Goal: Transaction & Acquisition: Purchase product/service

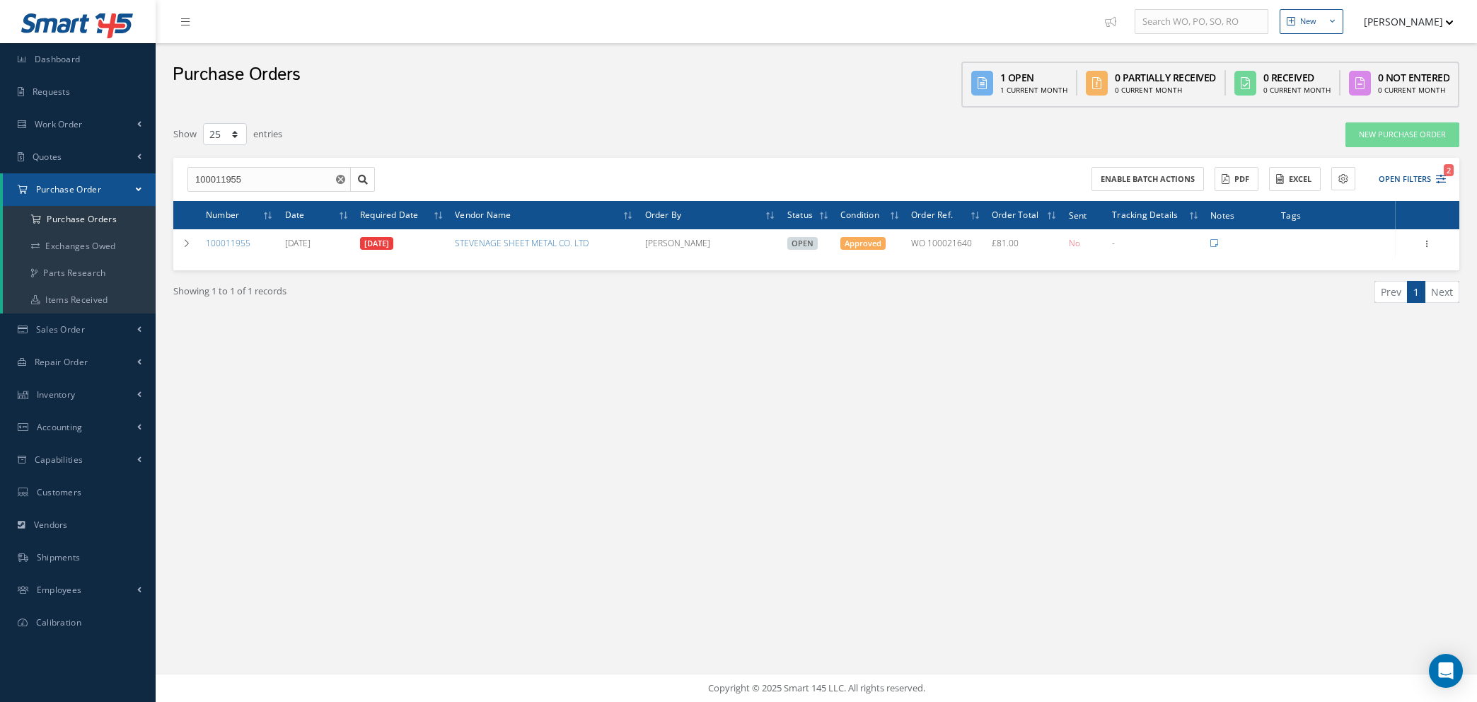
select select "25"
drag, startPoint x: 250, startPoint y: 182, endPoint x: 120, endPoint y: 178, distance: 129.5
click at [120, 178] on div "Smart 145 Dashboard Requests Work Order Work Order Work Order Quotes Work Order…" at bounding box center [738, 351] width 1477 height 702
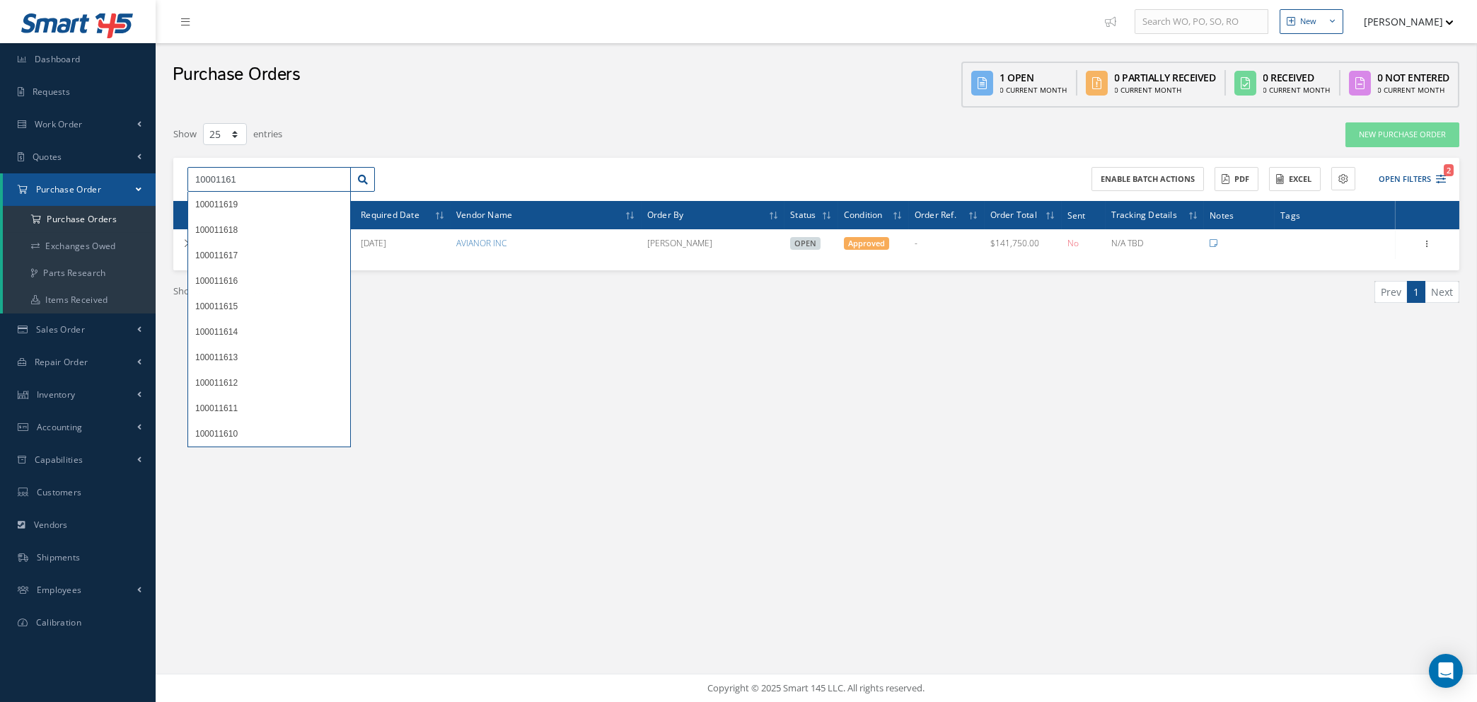
type input "10001161"
click at [998, 502] on div "New New Work Order New Purchase Order New Customer Quote New Sales Order New Re…" at bounding box center [817, 351] width 1322 height 702
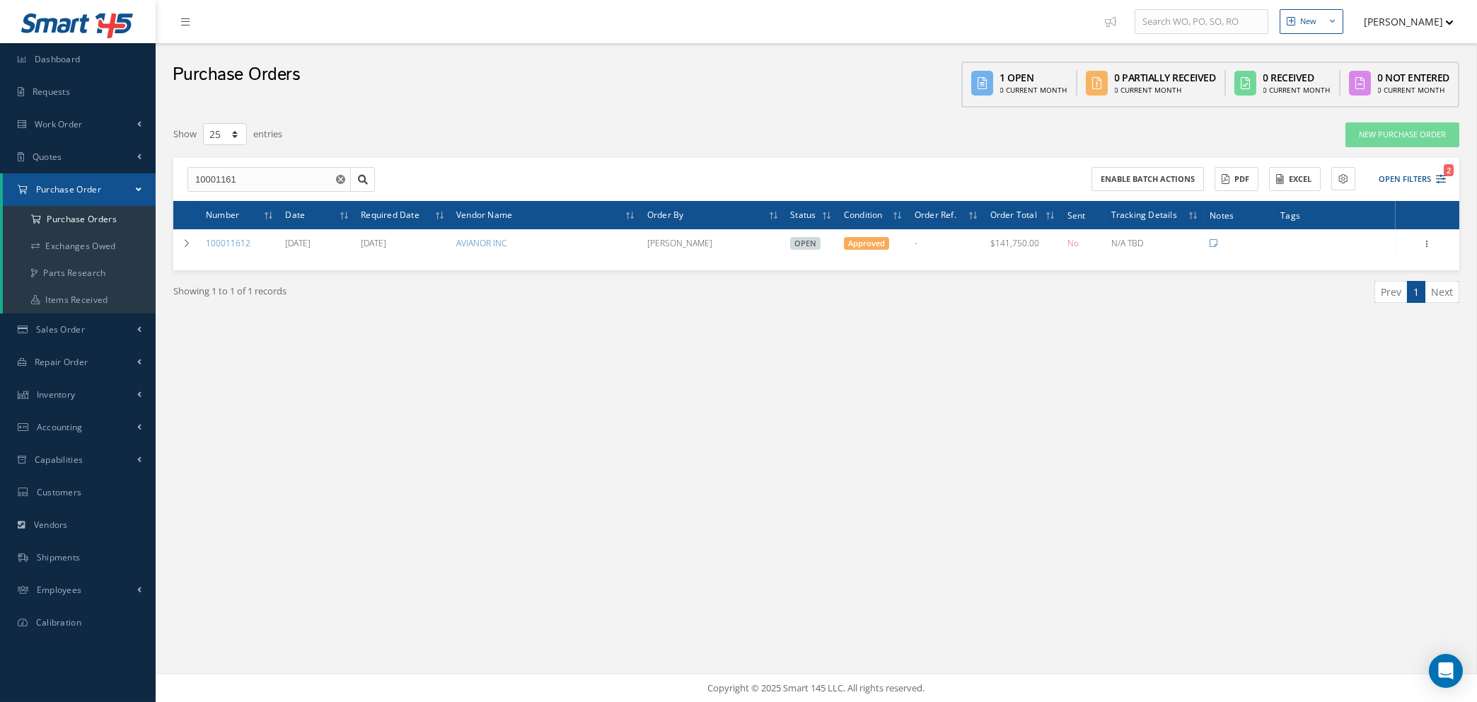
click at [336, 181] on icon "Reset" at bounding box center [340, 179] width 9 height 9
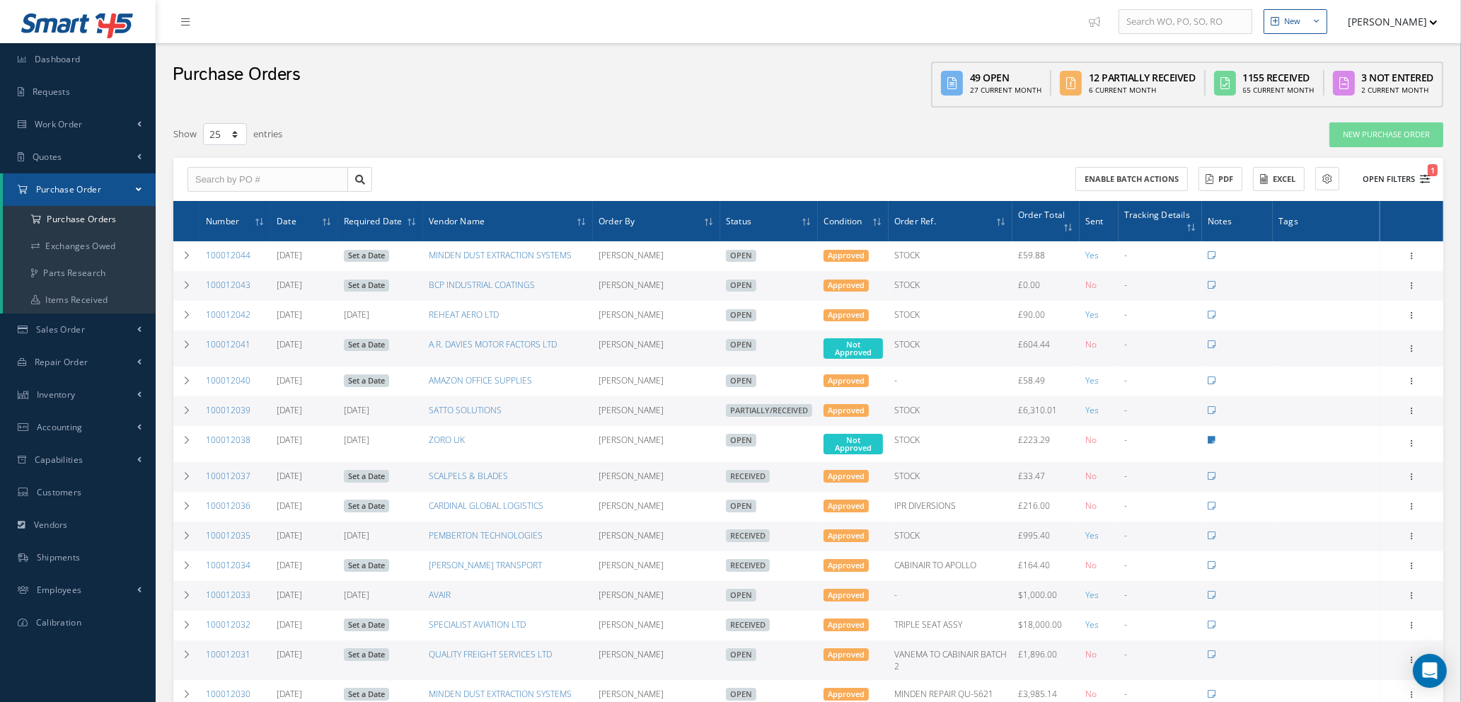
click at [1423, 178] on icon "1" at bounding box center [1425, 179] width 10 height 10
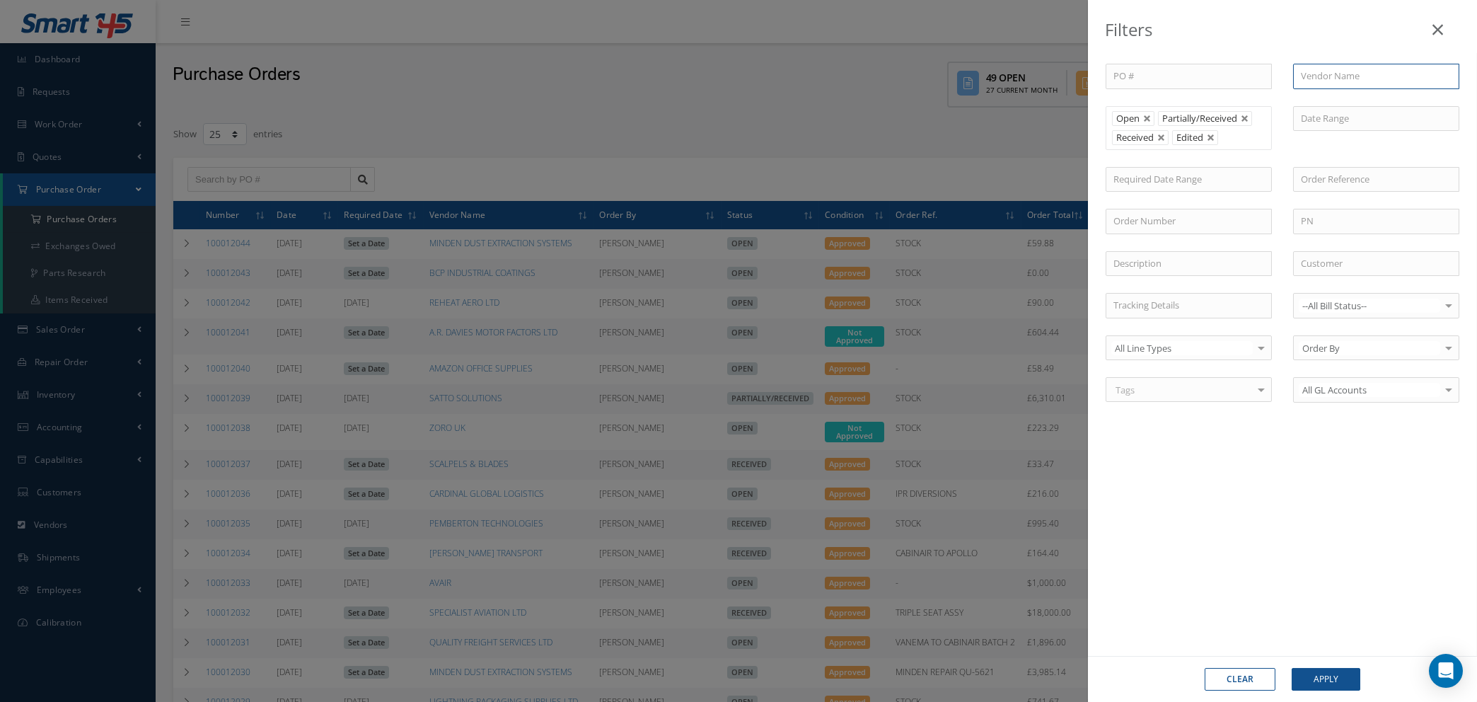
click at [1354, 74] on input "text" at bounding box center [1376, 76] width 166 height 25
click at [1339, 100] on div "TESTORI" at bounding box center [1376, 102] width 151 height 14
type input "TESTORI"
click at [1313, 674] on button "Apply" at bounding box center [1326, 679] width 69 height 23
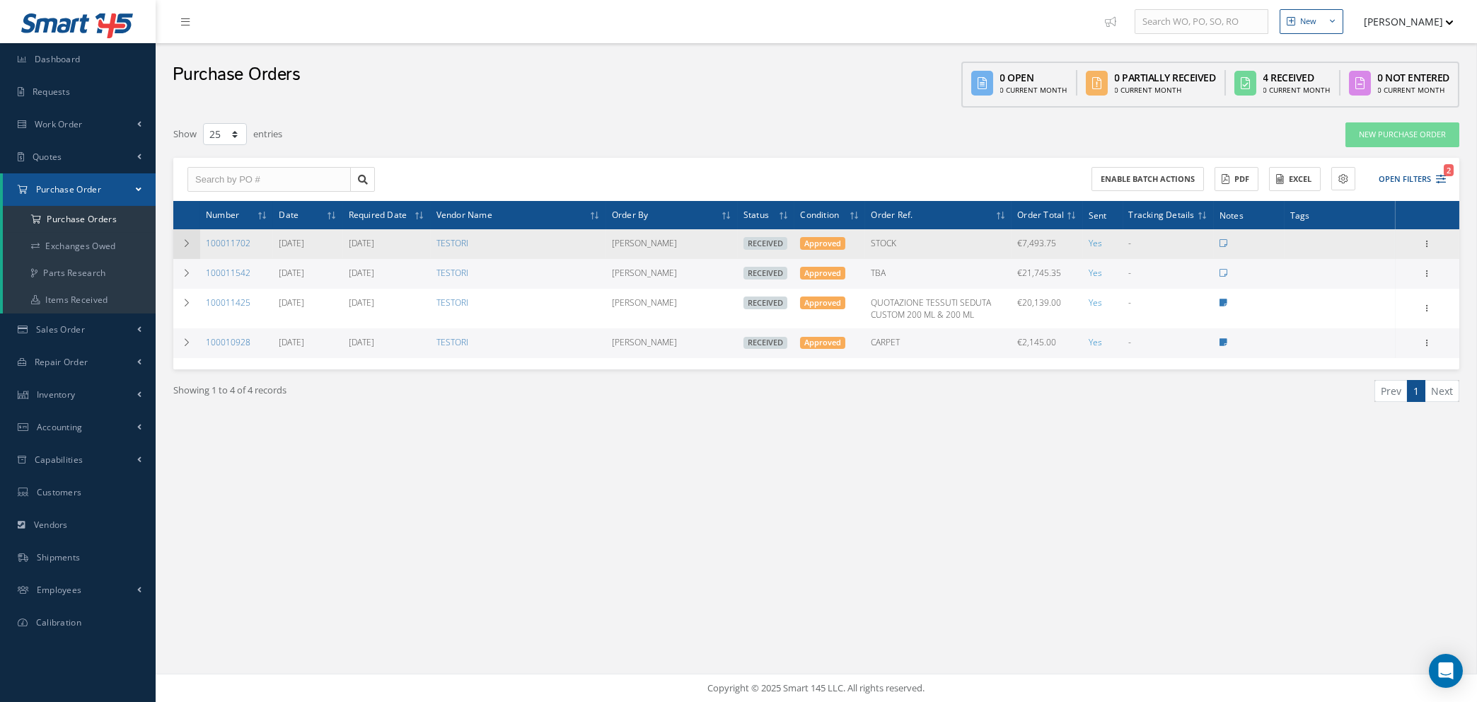
click at [182, 241] on icon at bounding box center [187, 243] width 10 height 8
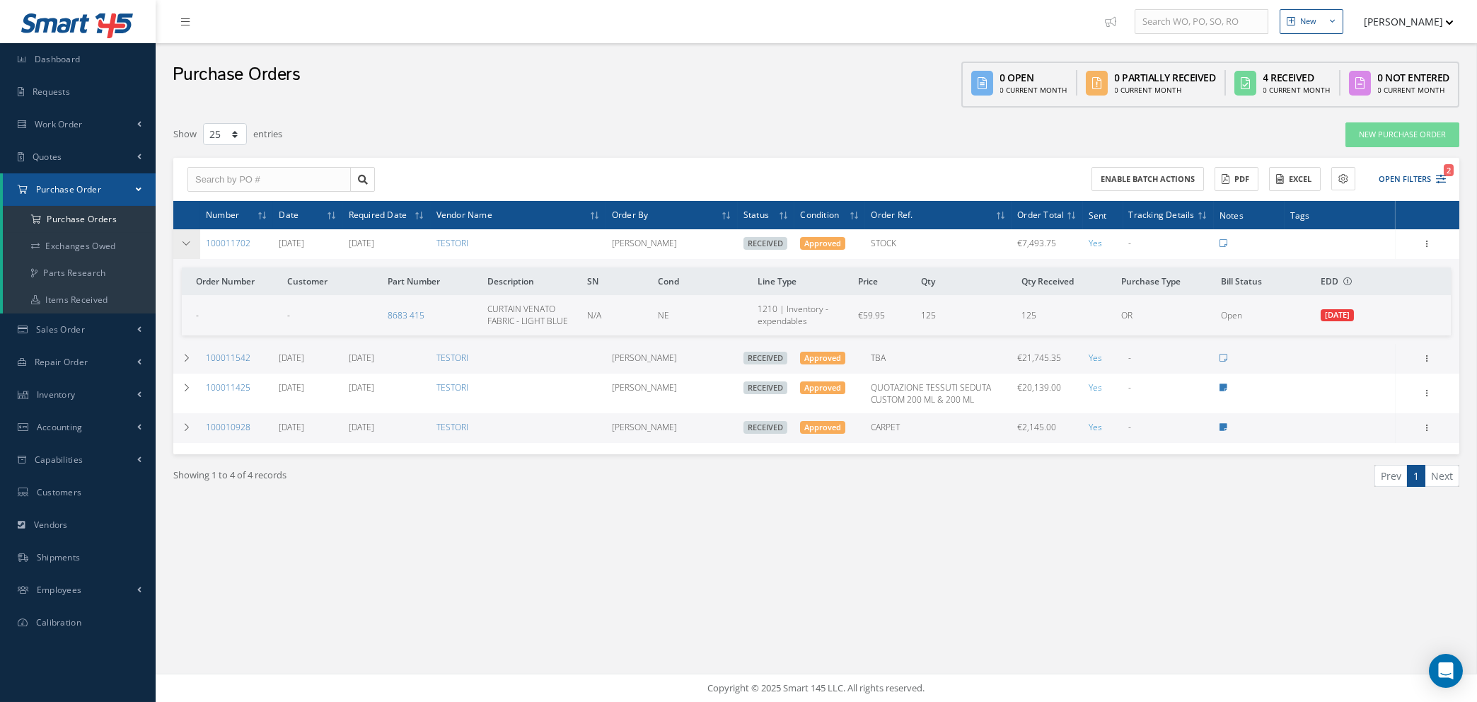
click at [182, 241] on icon at bounding box center [187, 243] width 10 height 8
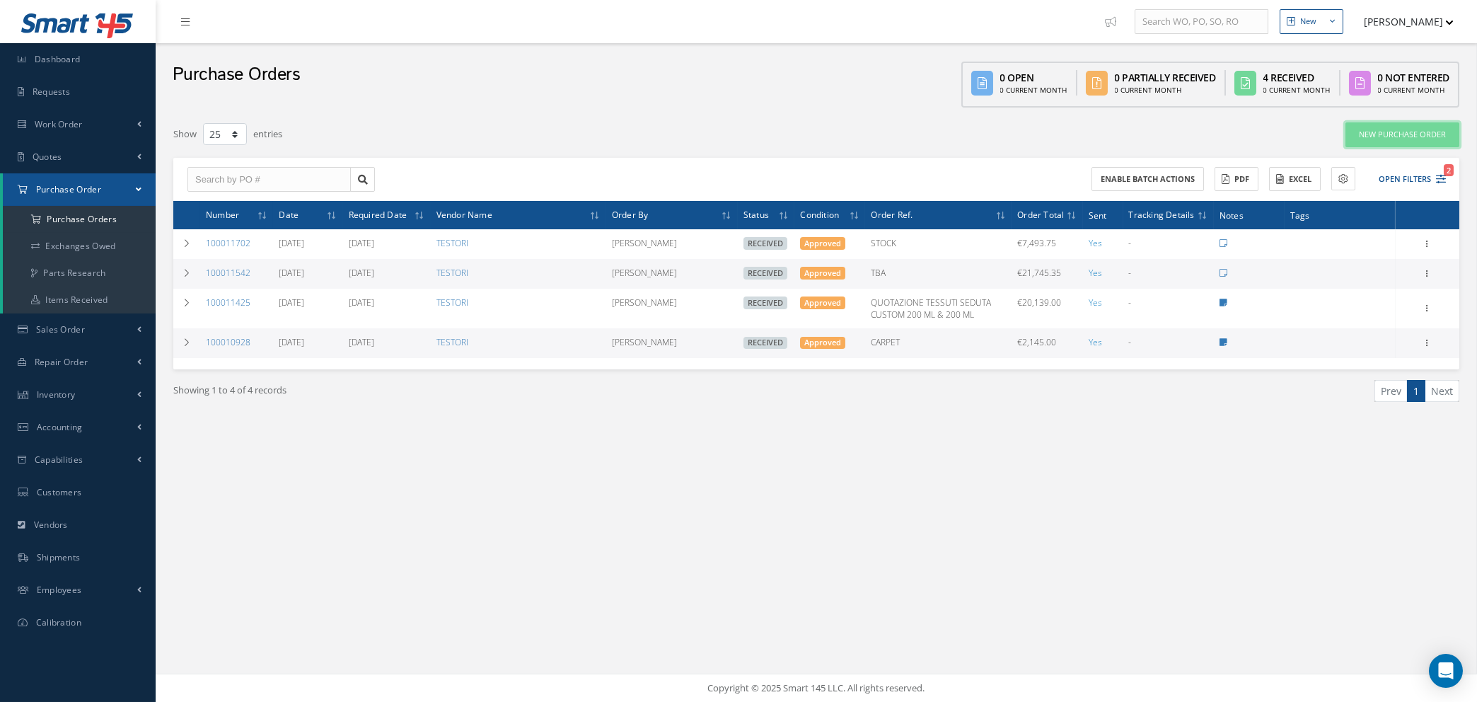
click at [1424, 128] on link "New Purchase Order" at bounding box center [1403, 134] width 114 height 25
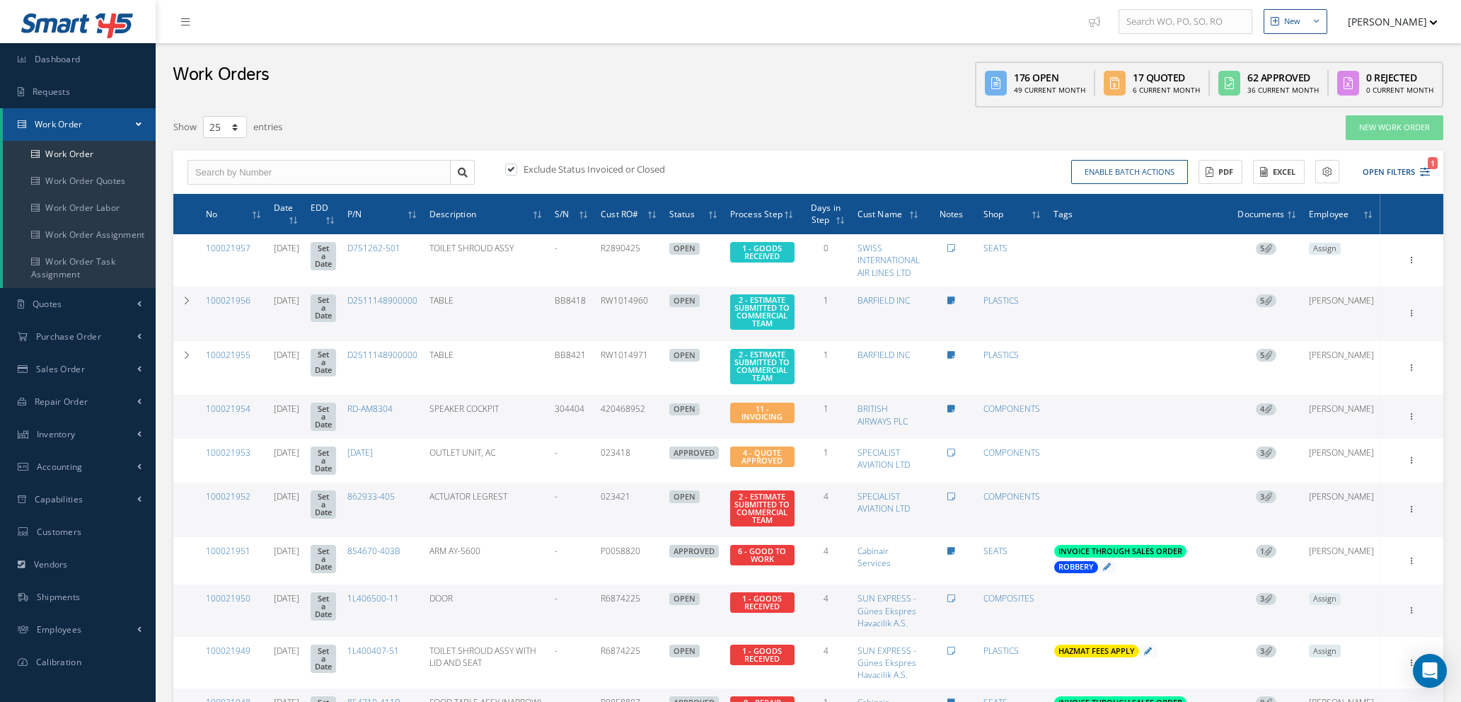
select select "25"
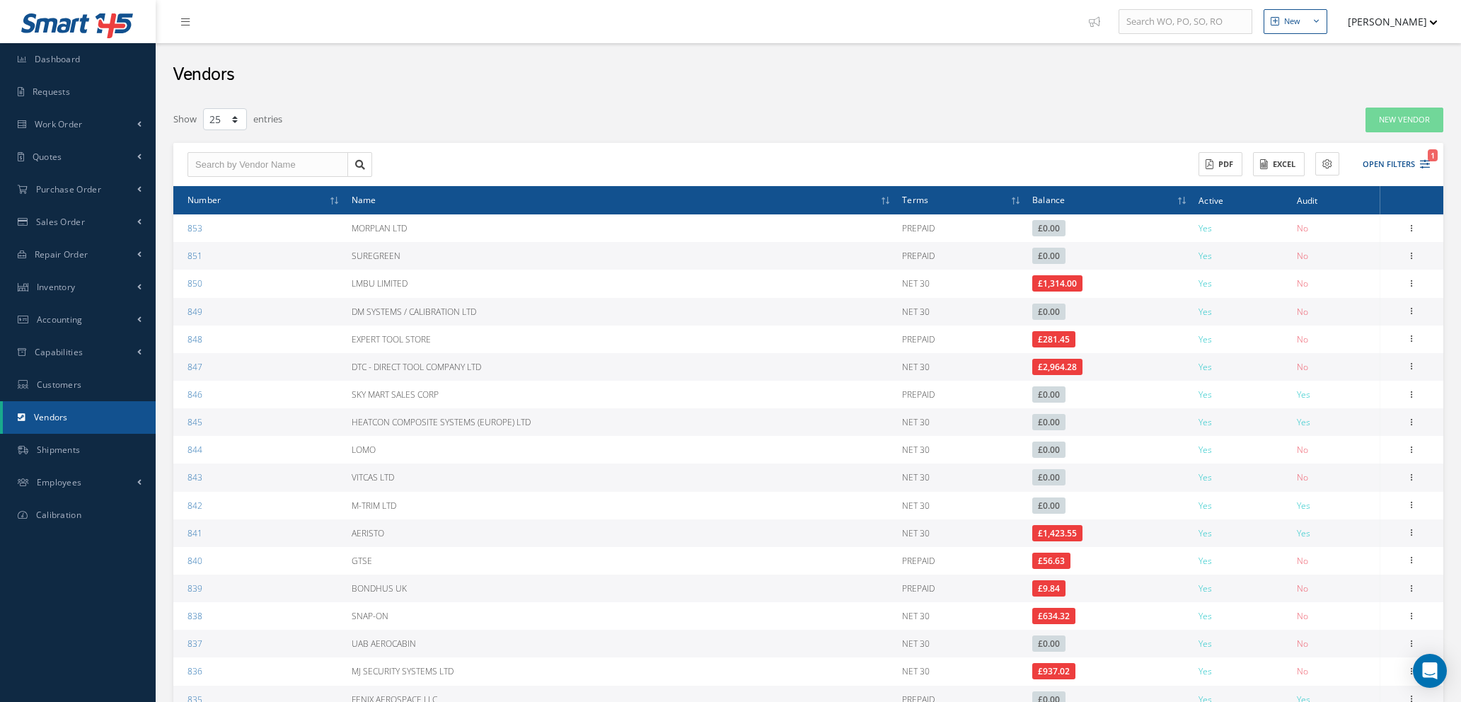
select select "25"
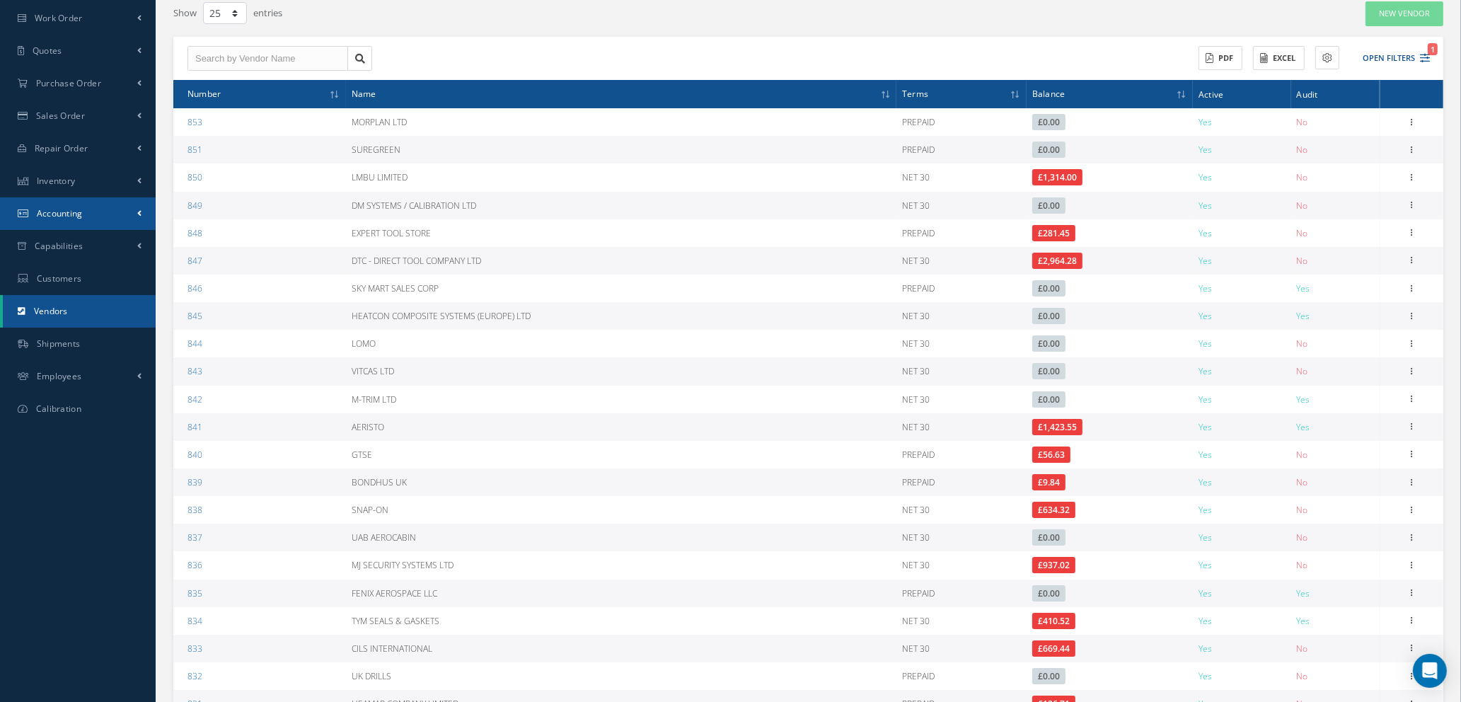
scroll to position [106, 0]
click at [107, 176] on link "Inventory" at bounding box center [78, 181] width 156 height 33
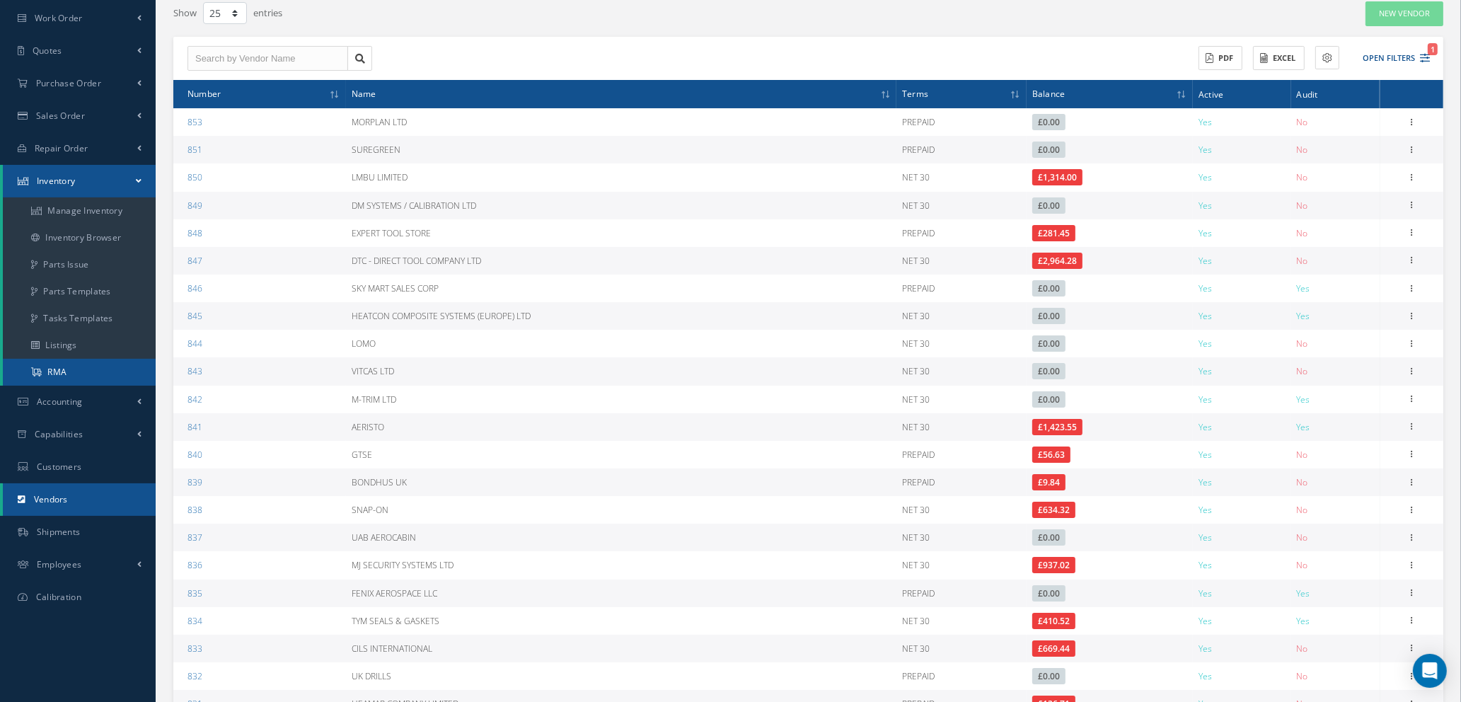
click at [91, 369] on link "RMA" at bounding box center [79, 372] width 153 height 27
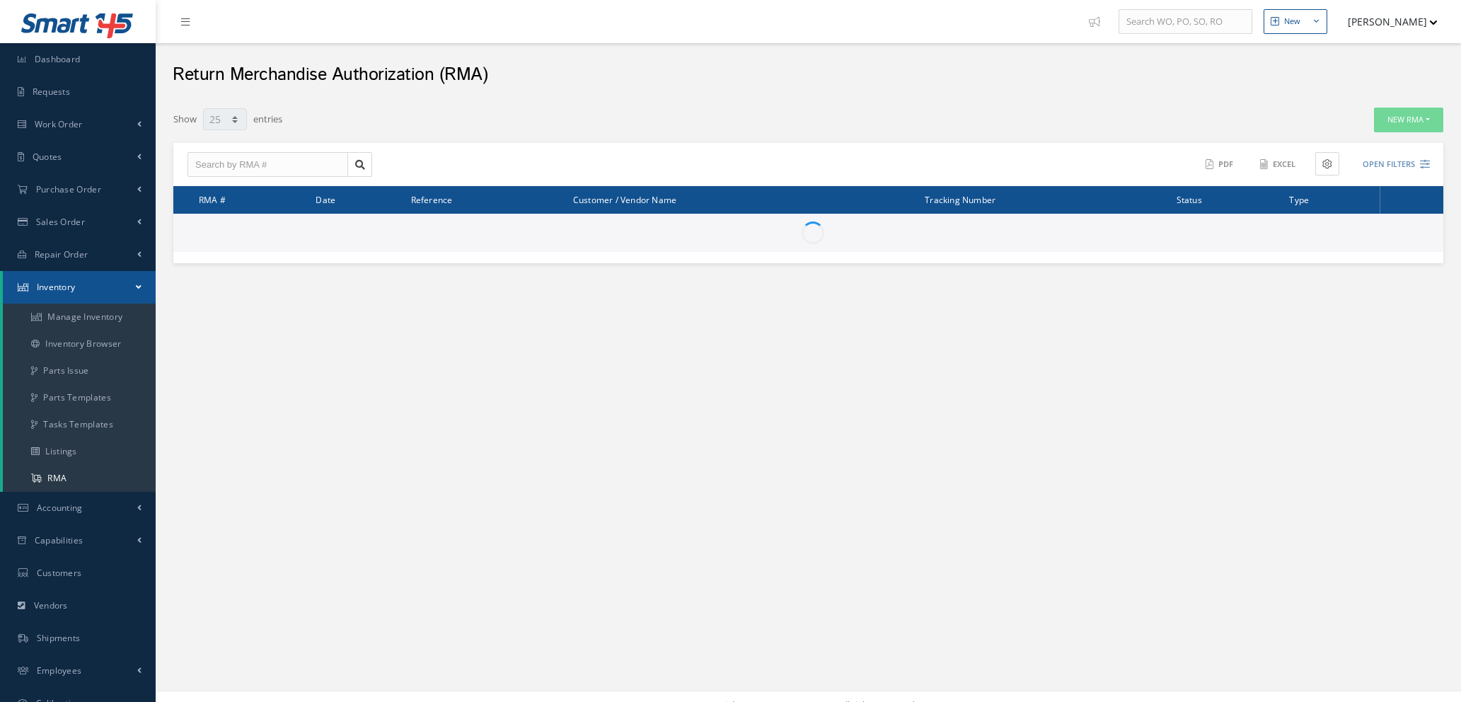
select select "25"
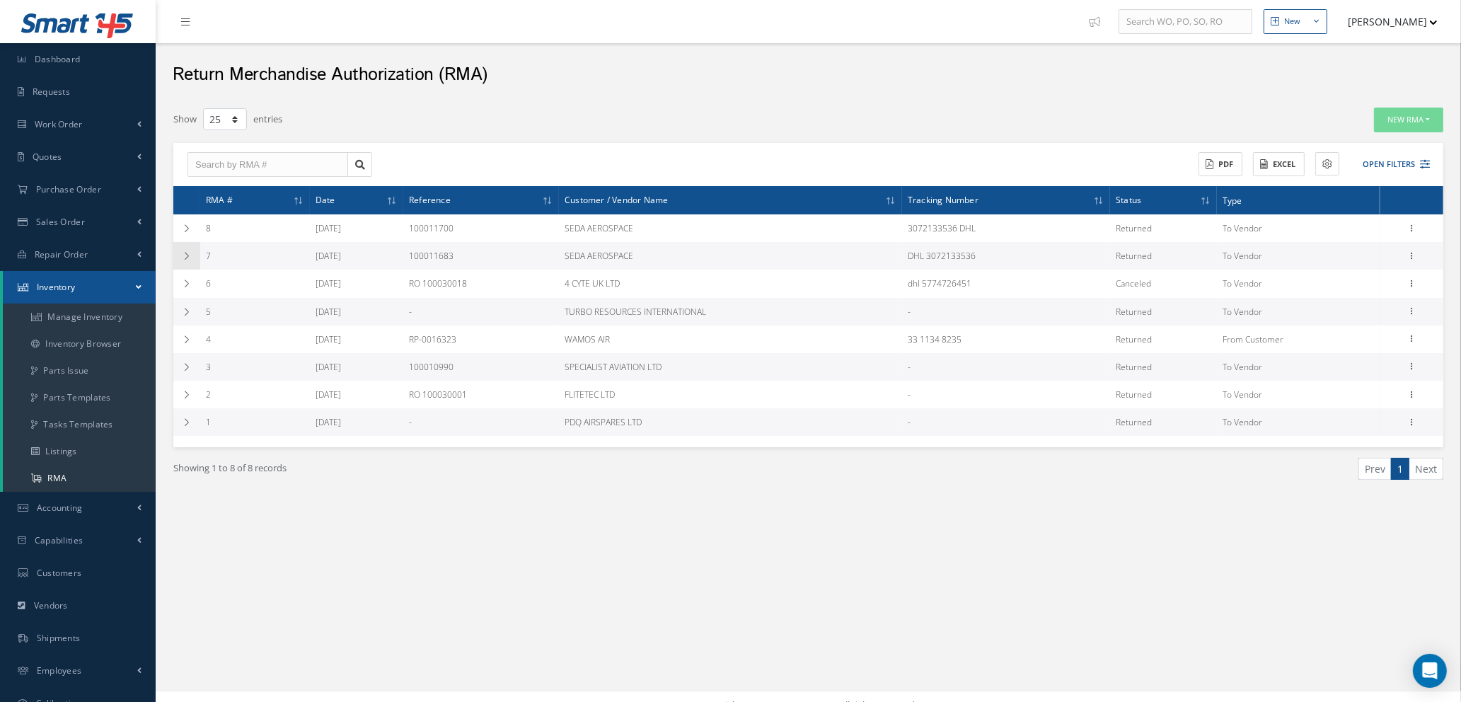
click at [185, 258] on icon at bounding box center [187, 256] width 10 height 8
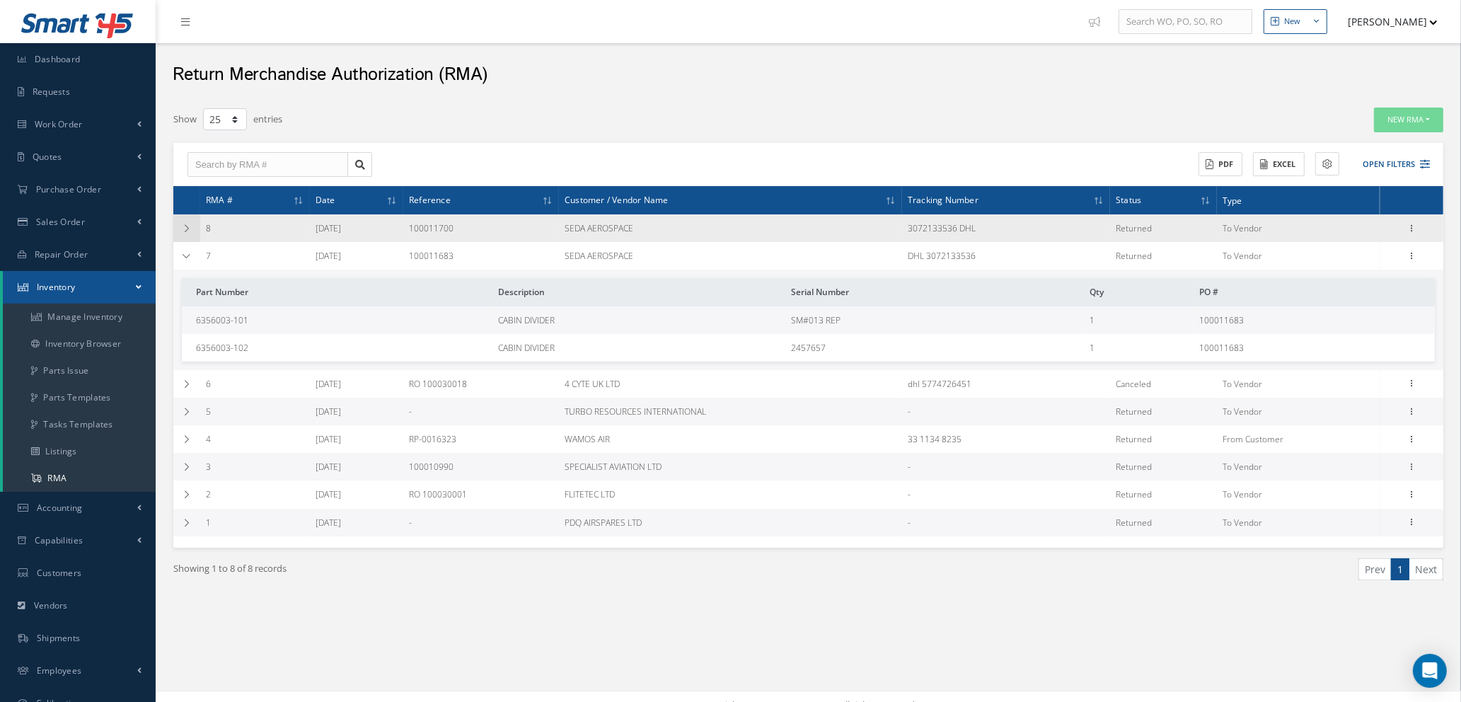
click at [186, 232] on icon at bounding box center [187, 228] width 10 height 8
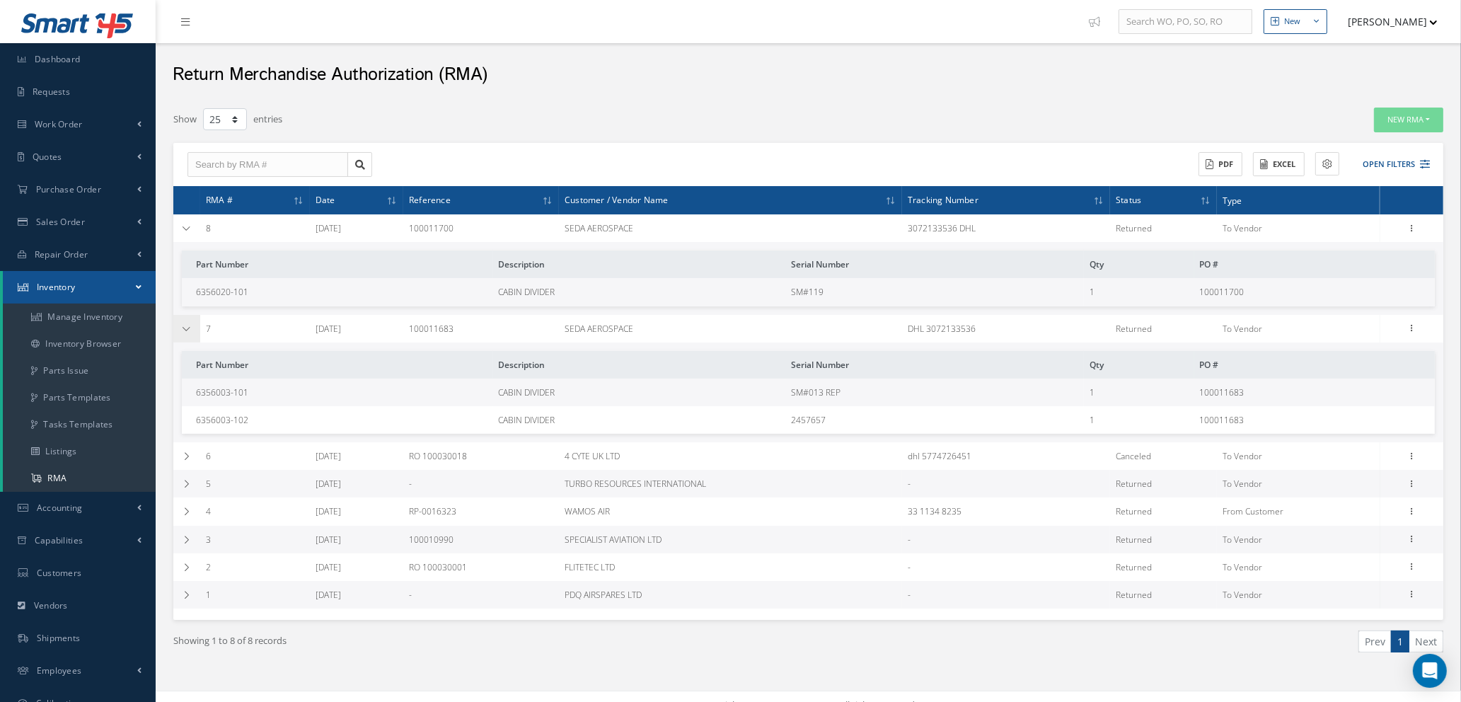
click at [187, 330] on icon at bounding box center [187, 329] width 10 height 8
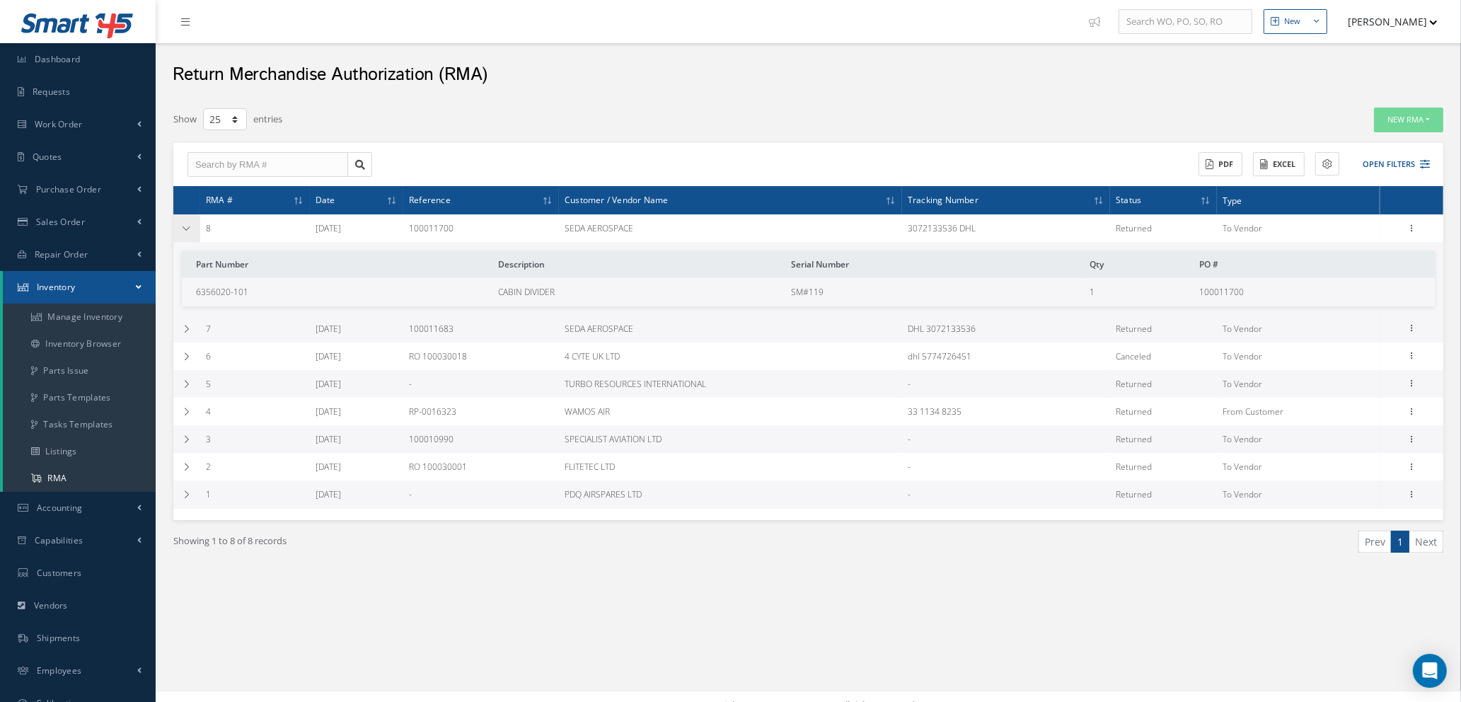
click at [183, 225] on icon at bounding box center [187, 228] width 10 height 8
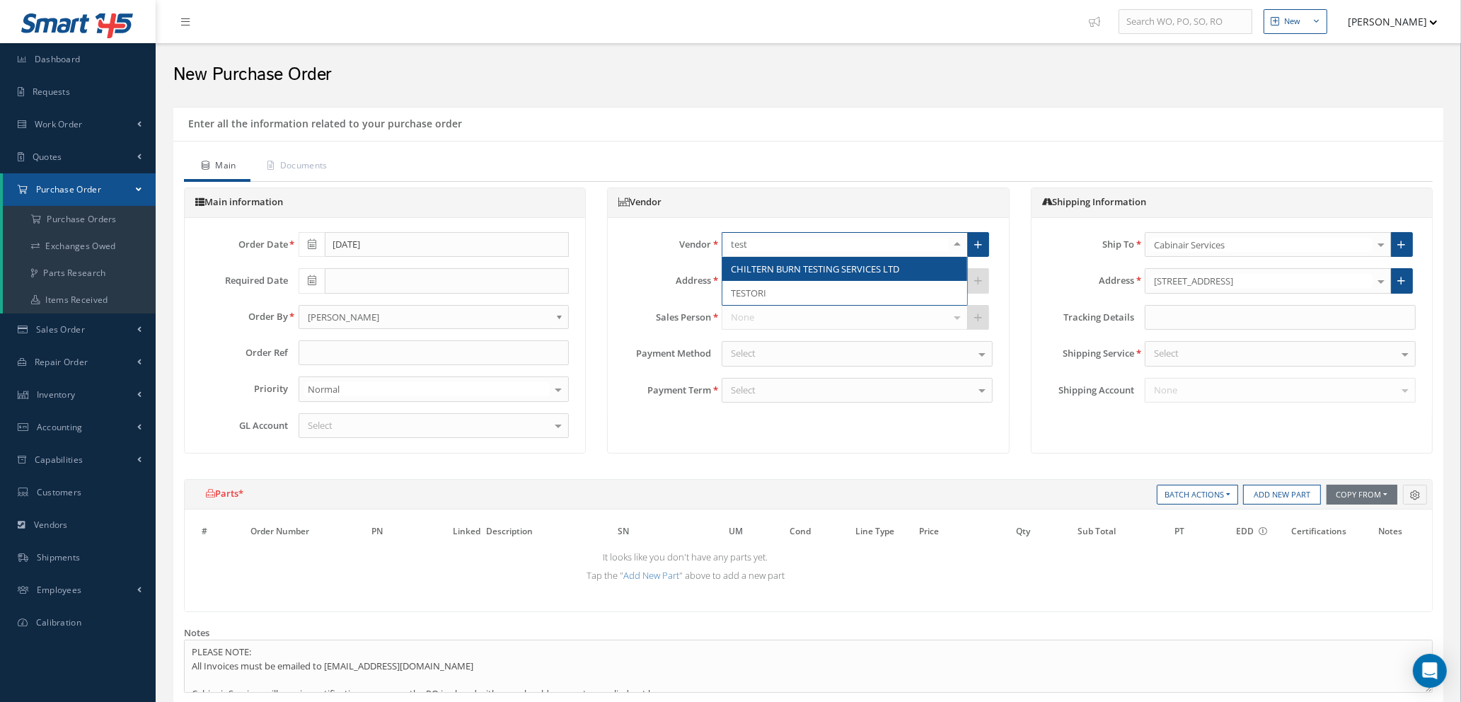
type input "testo"
click at [773, 271] on span "TESTORI" at bounding box center [844, 269] width 245 height 24
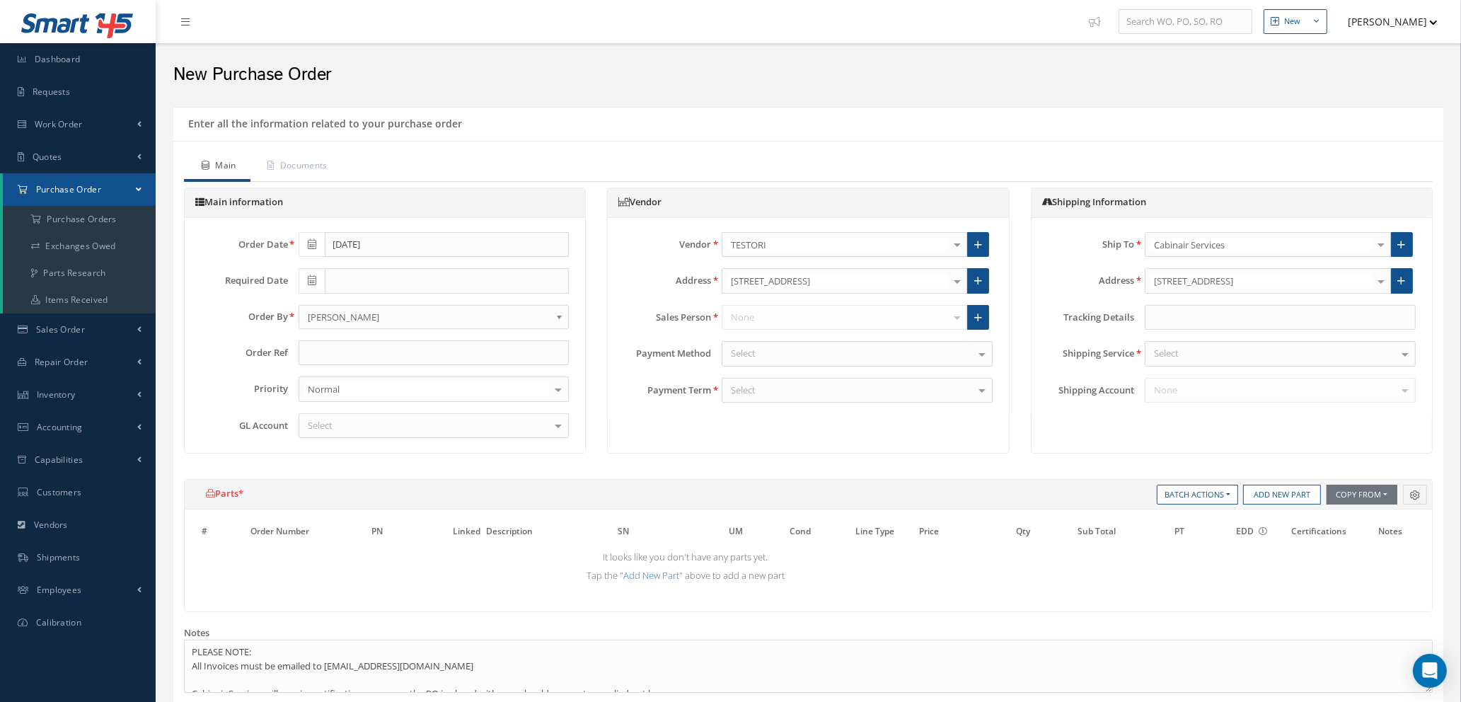
type input "€0"
type input "1.1573"
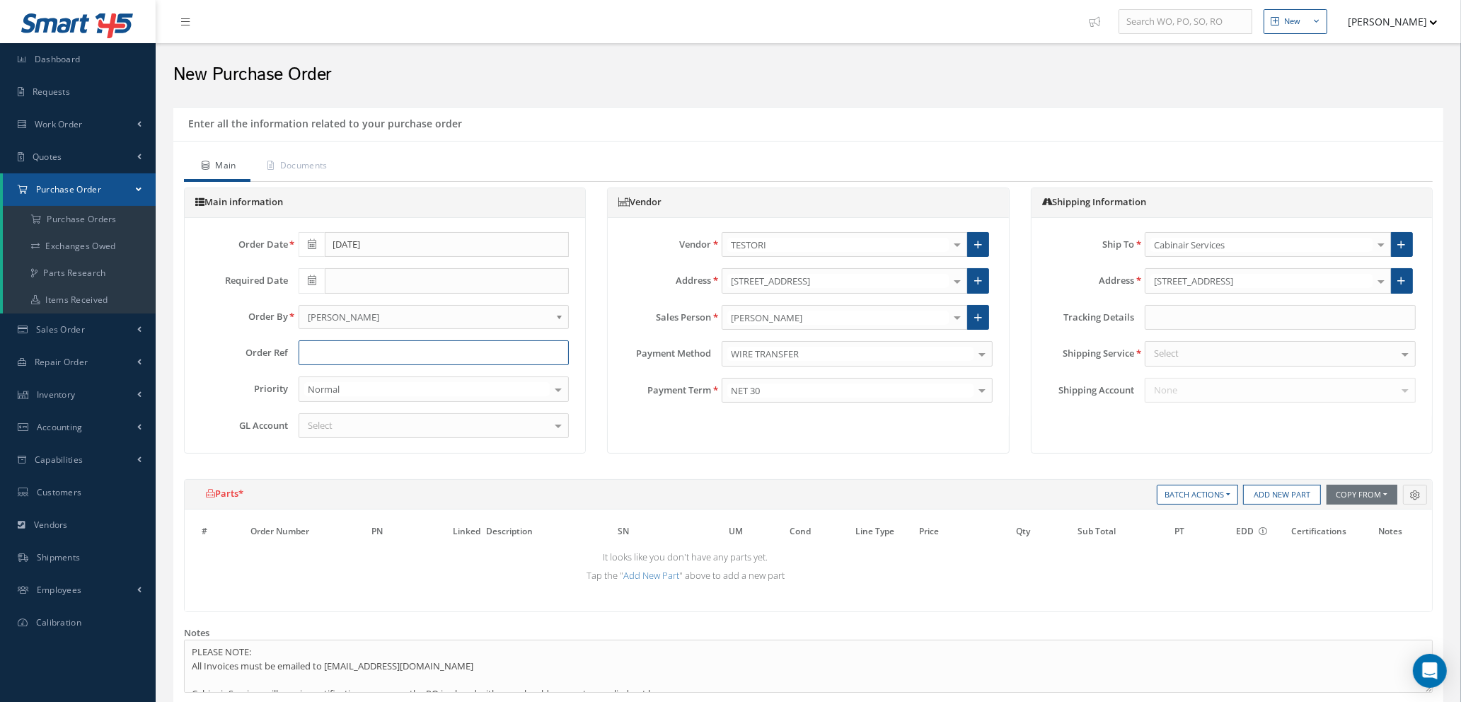
click at [352, 348] on input "text" at bounding box center [434, 352] width 271 height 25
type input "RETURN"
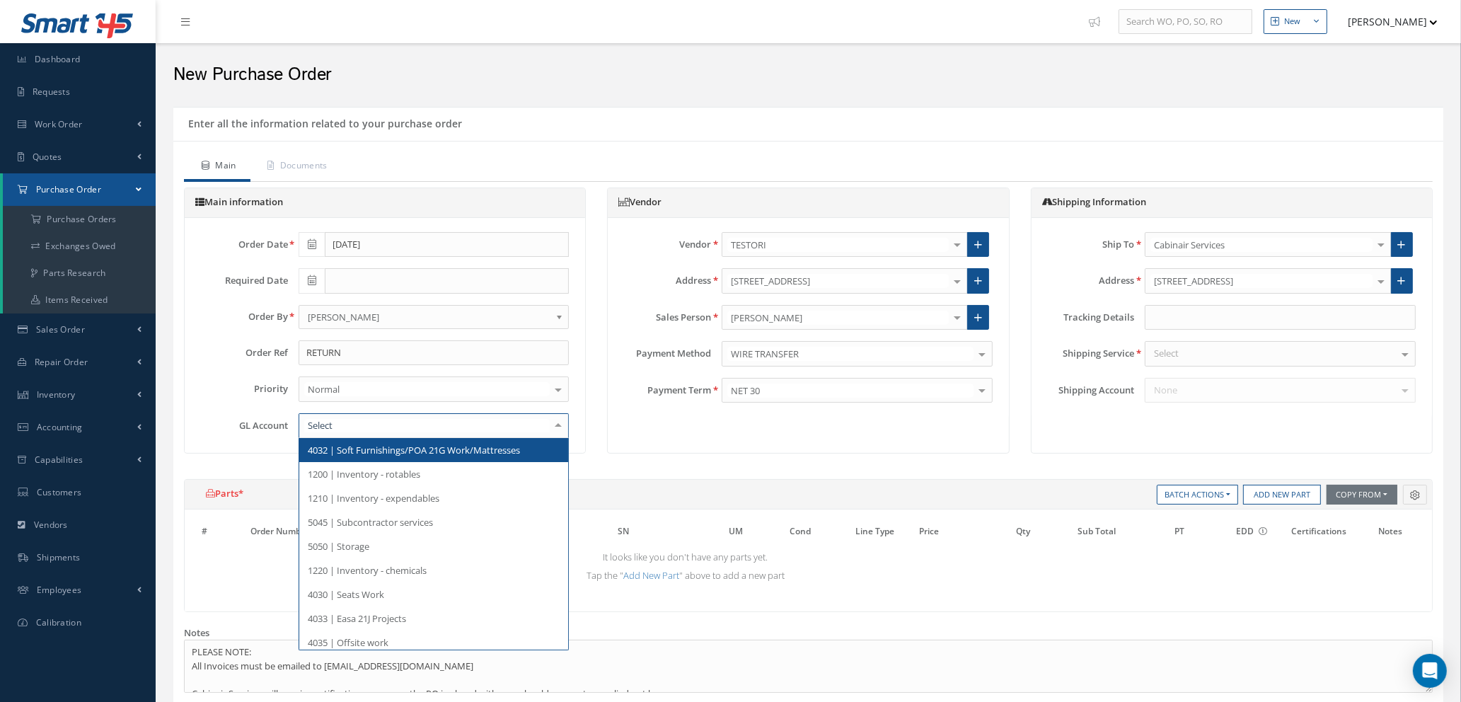
click at [383, 429] on div at bounding box center [434, 425] width 271 height 25
type input "5000"
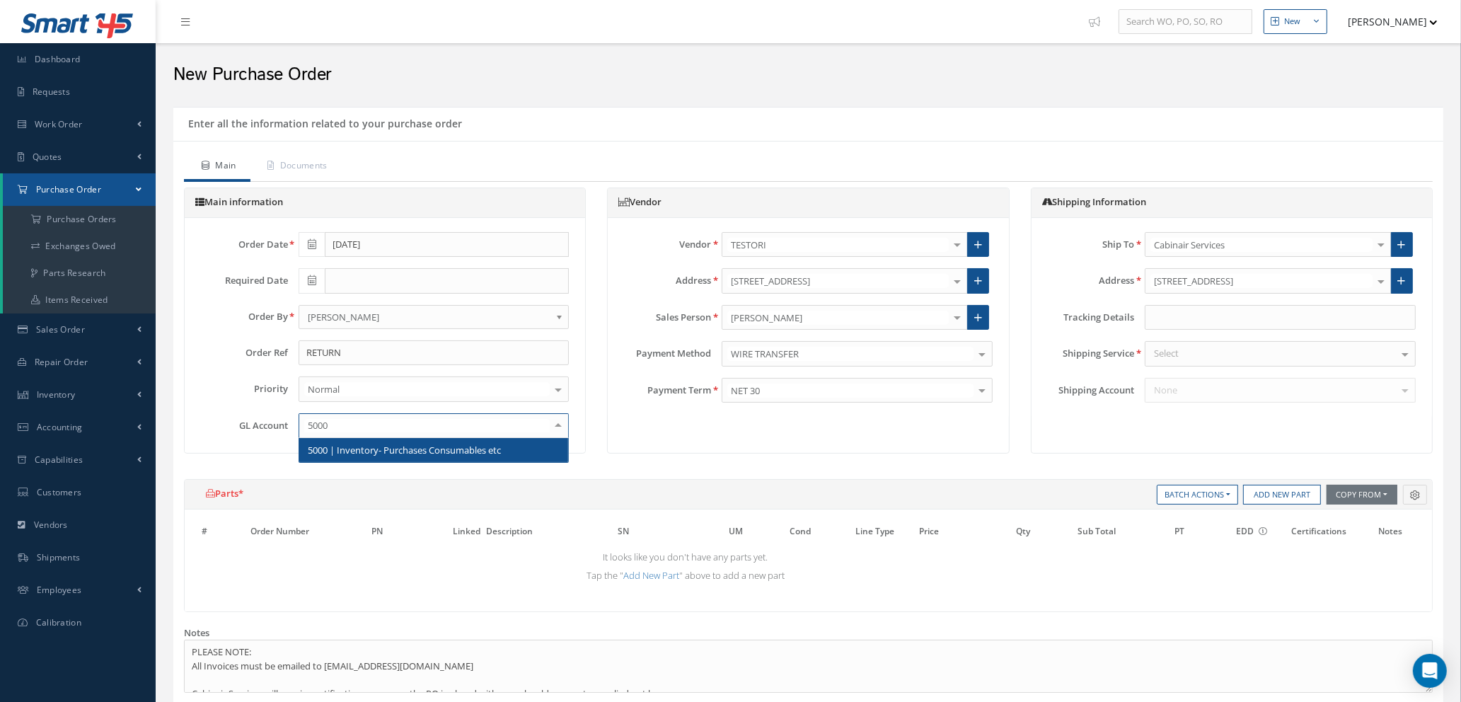
click at [455, 453] on span "5000 | Inventory- Purchases Consumables etc" at bounding box center [404, 450] width 193 height 13
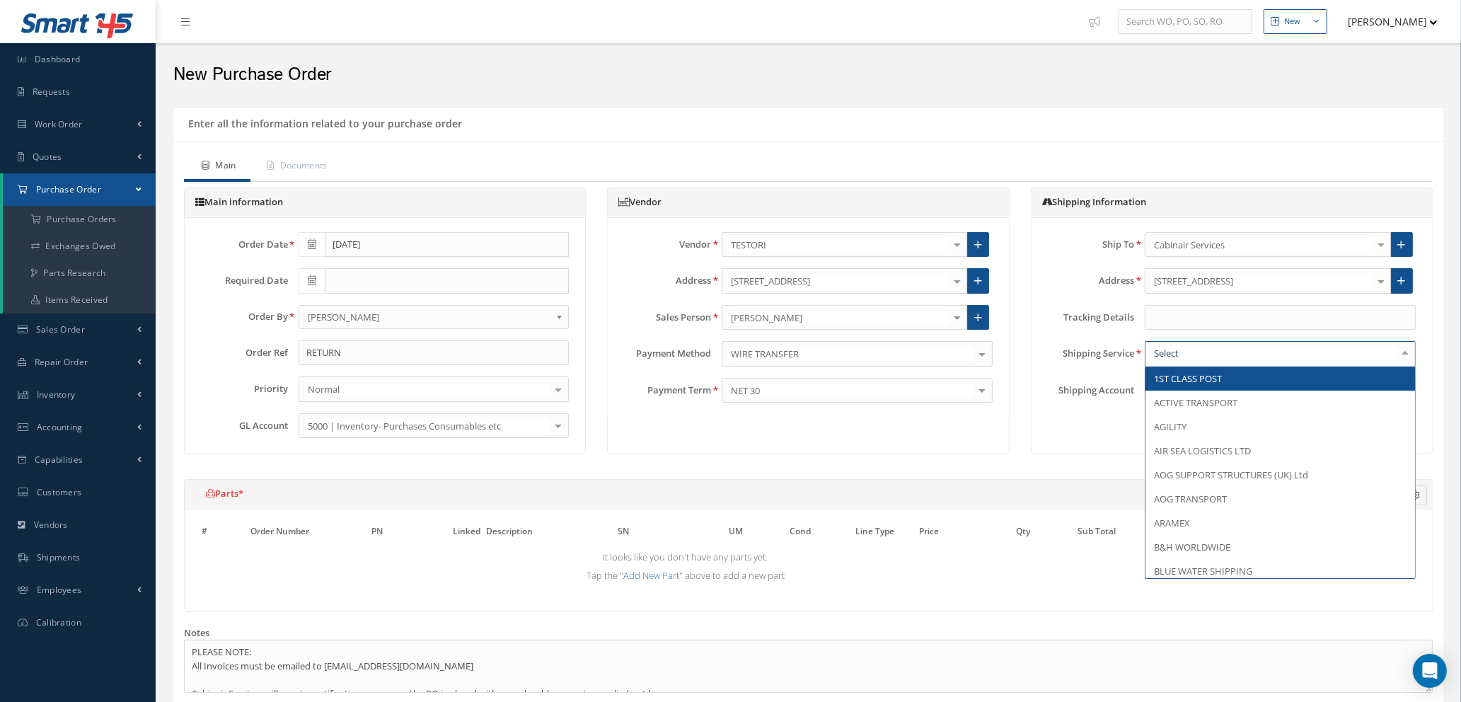
click at [1293, 352] on div at bounding box center [1280, 353] width 271 height 25
type input "TBA"
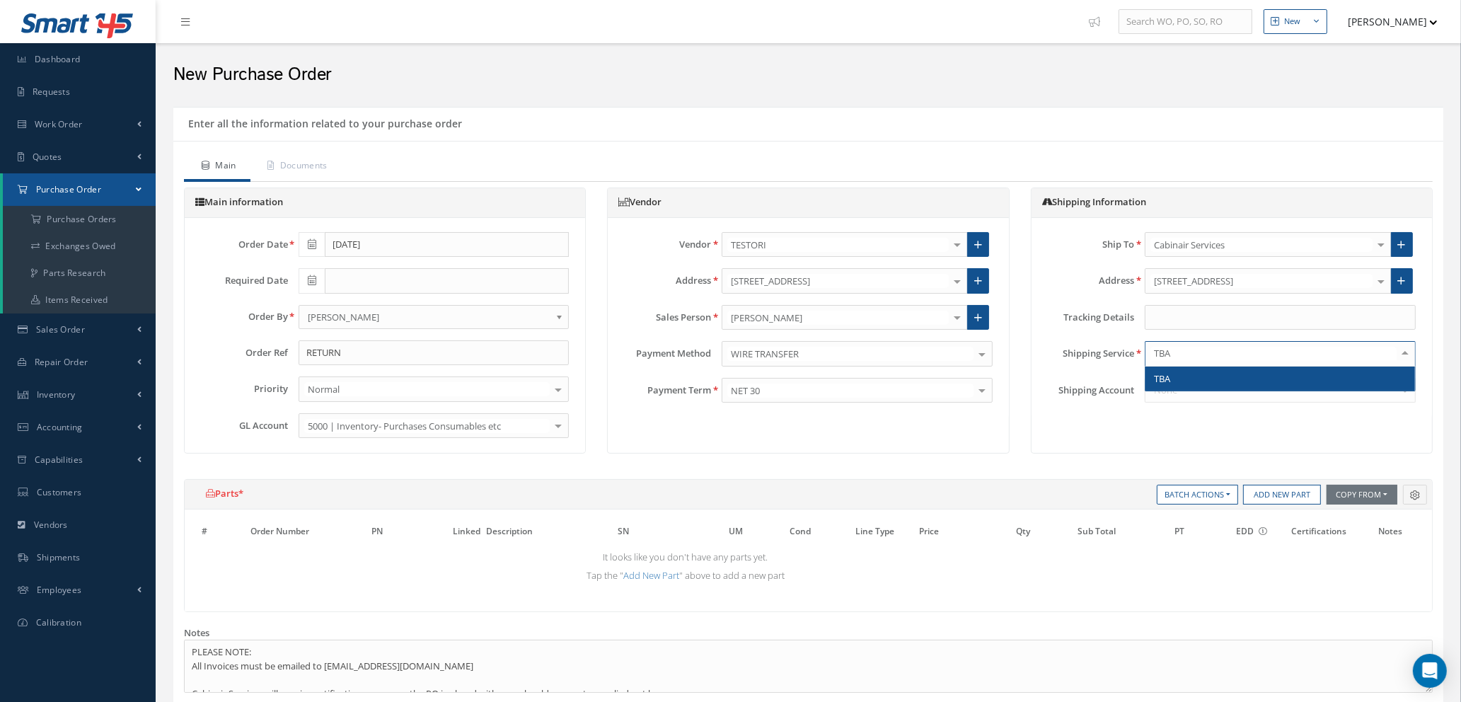
click at [1230, 384] on span "TBA" at bounding box center [1280, 378] width 270 height 24
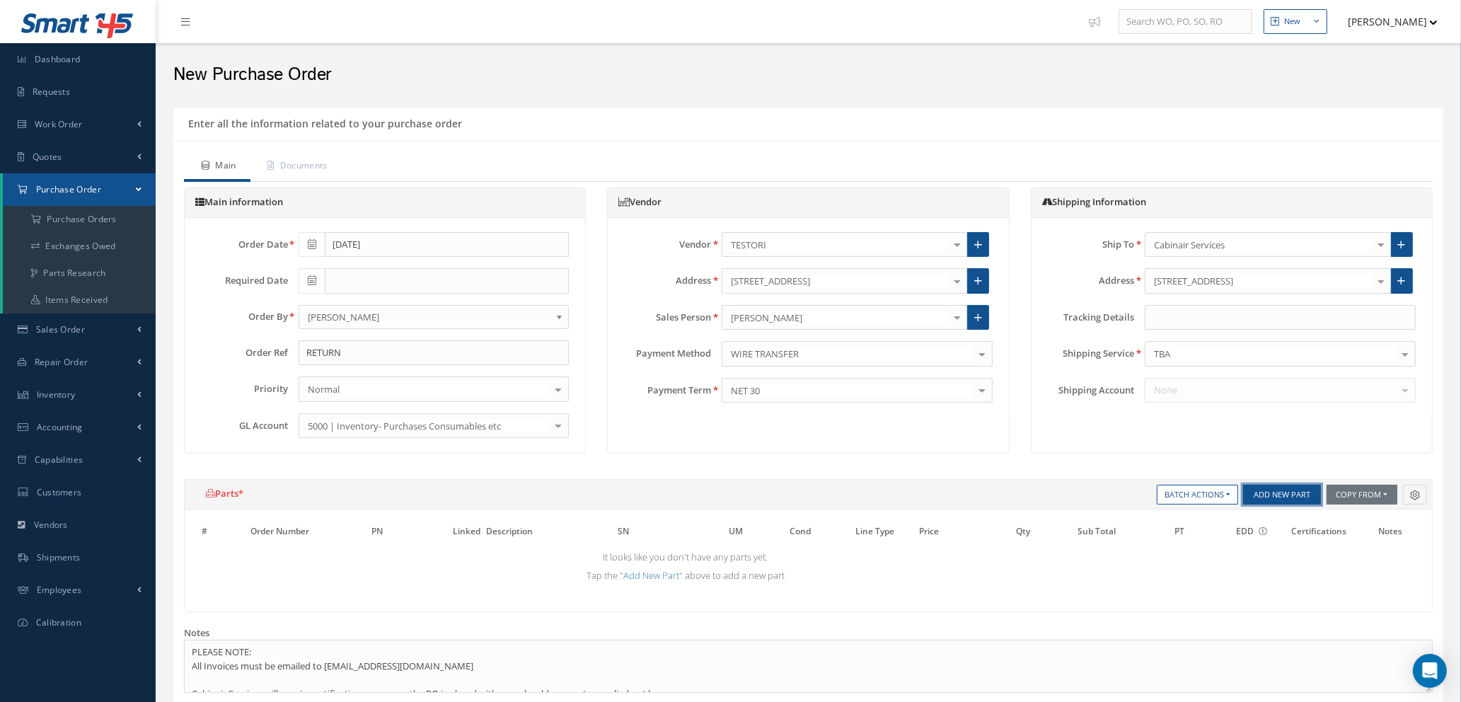
click at [1261, 491] on button "Add New Part" at bounding box center [1282, 495] width 78 height 20
select select "1"
select select "5"
select select "7"
select select "1"
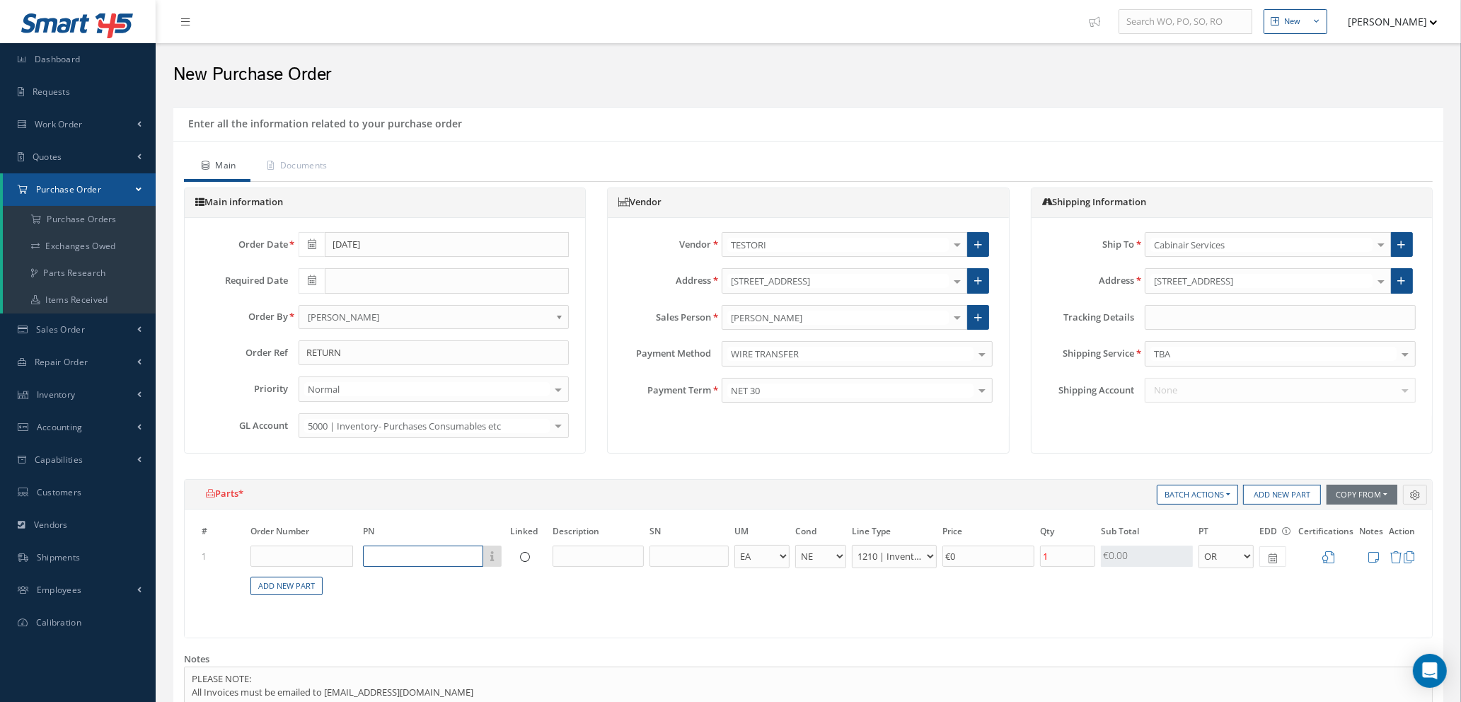
click at [388, 559] on input "text" at bounding box center [423, 555] width 120 height 21
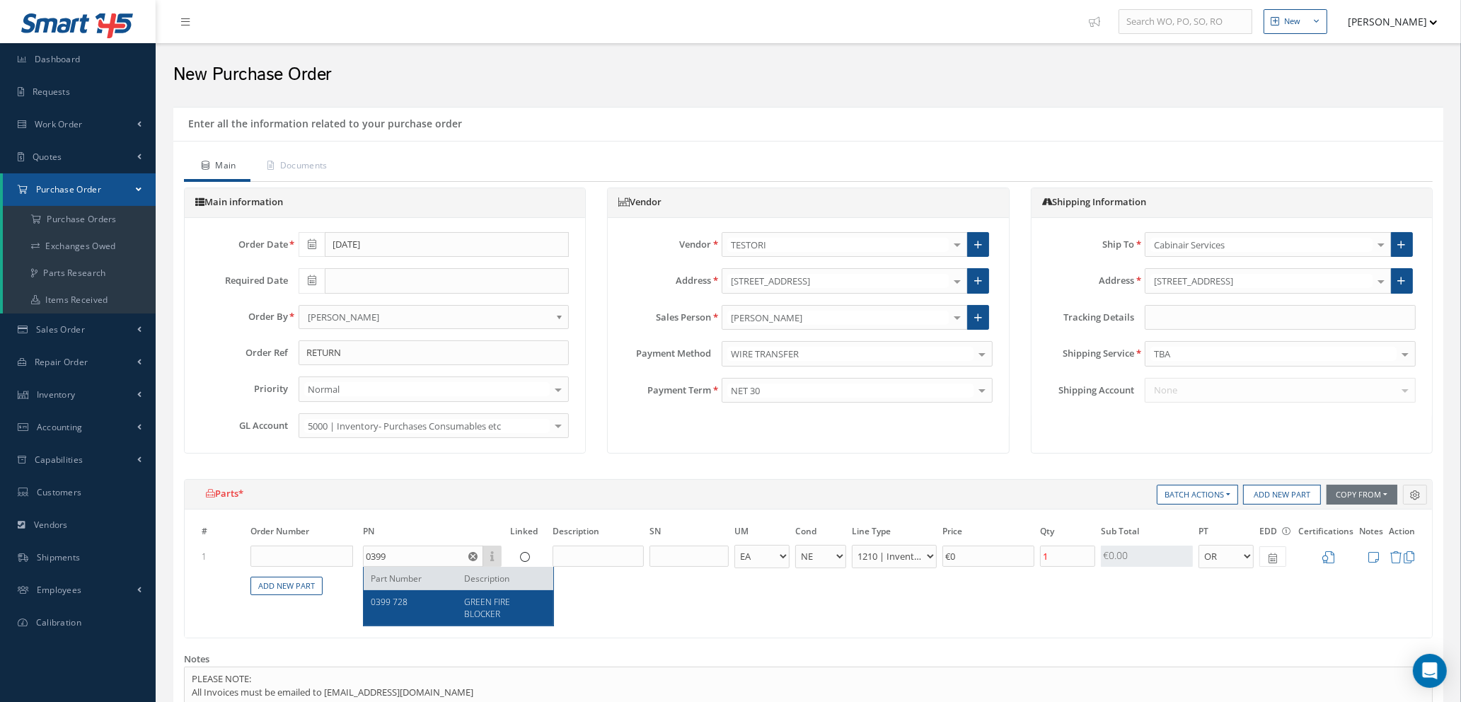
click at [410, 600] on div "0399 728" at bounding box center [412, 608] width 83 height 24
type input "0399 728"
type input "GREEN FIRE BLOCKER"
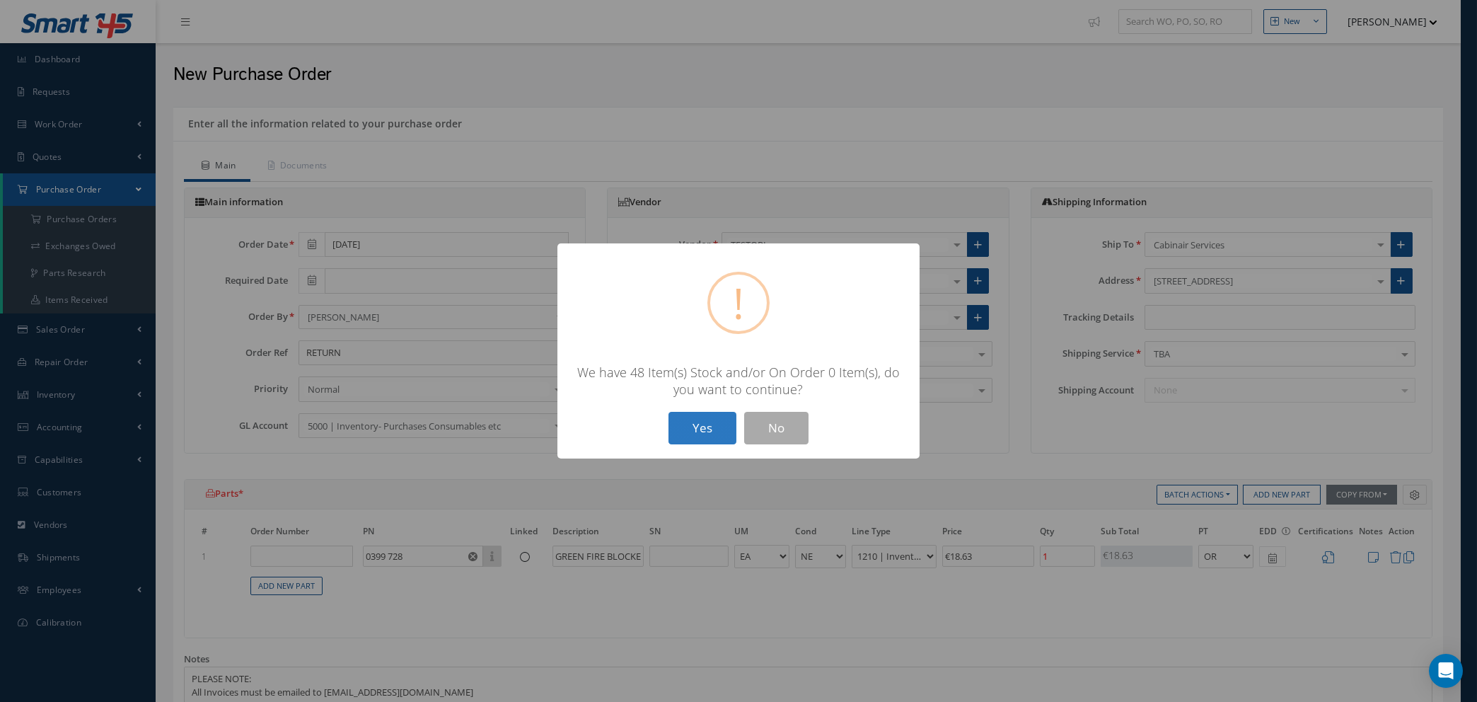
click at [707, 426] on button "Yes" at bounding box center [703, 428] width 68 height 33
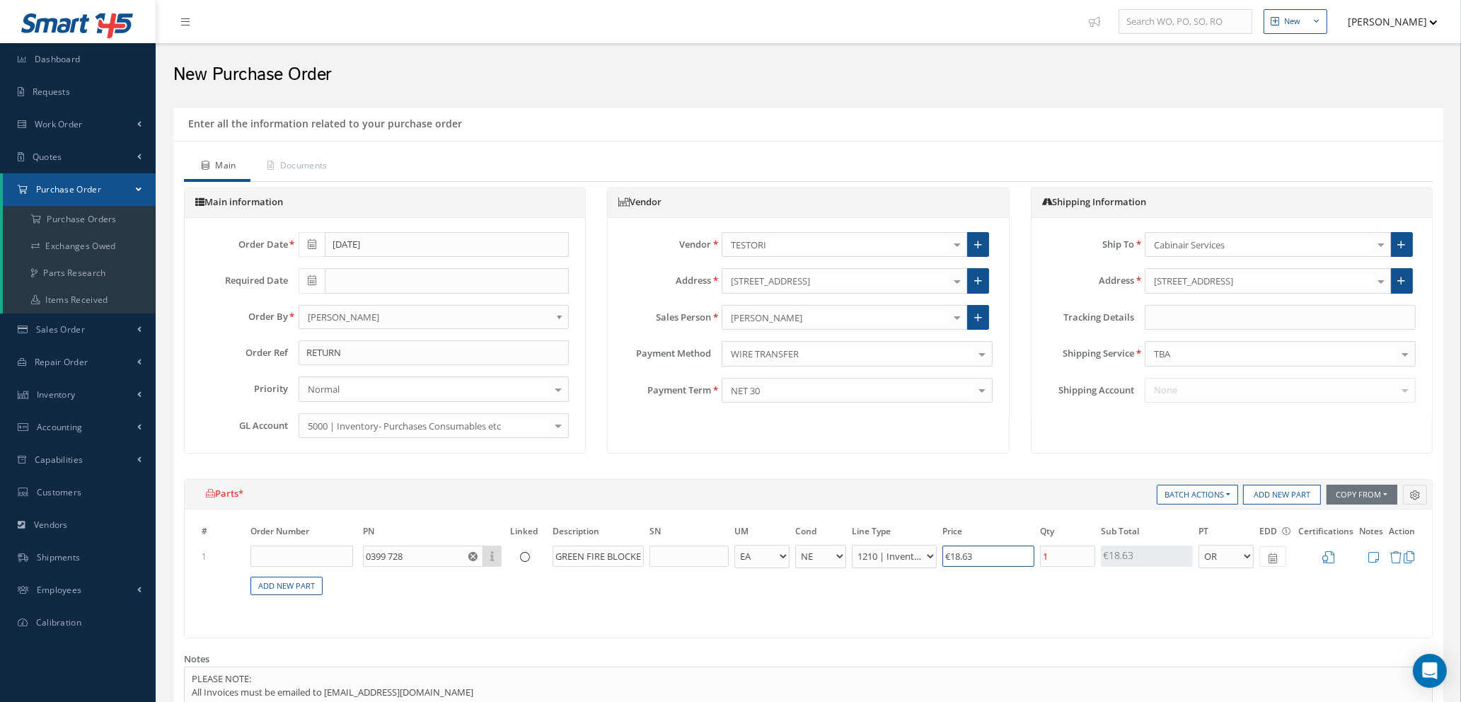
drag, startPoint x: 1012, startPoint y: 553, endPoint x: 828, endPoint y: 550, distance: 184.7
click at [824, 551] on tr "1 0399 728 Part Number Description GREEN FIRE BLOCKER - BAG BX CA RL EA FT HR I…" at bounding box center [808, 556] width 1219 height 26
type input "€0.00"
click at [780, 553] on select "- BAG BX CA RL EA FT HR IN KG LM LY ME LB RM SF SH SM SY TU YD" at bounding box center [761, 556] width 55 height 23
select select "12"
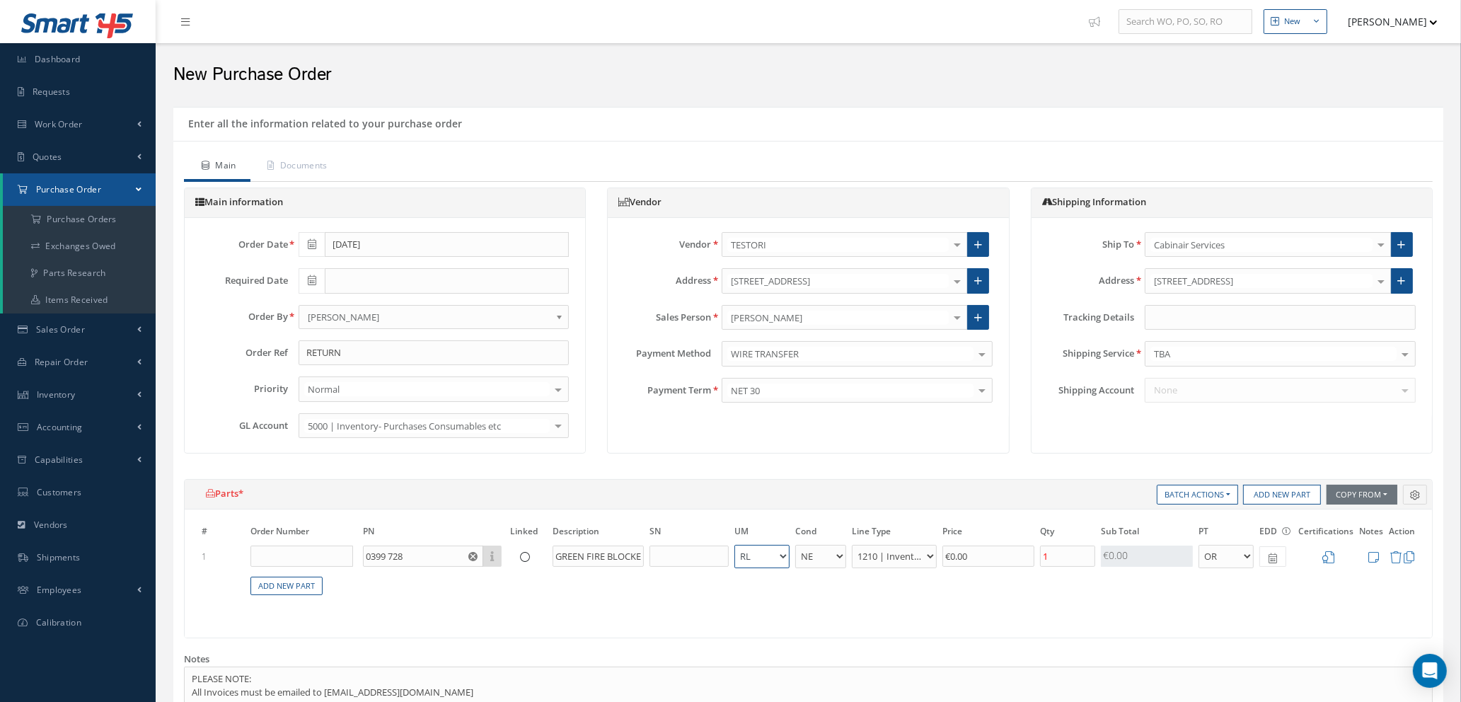
click at [734, 545] on select "- BAG BX CA RL EA FT HR IN KG LM LY ME LB RM SF SH SM SY TU YD" at bounding box center [761, 556] width 55 height 23
click at [1069, 556] on input "1" at bounding box center [1067, 555] width 55 height 21
type input "5"
click at [1377, 554] on icon at bounding box center [1373, 557] width 11 height 12
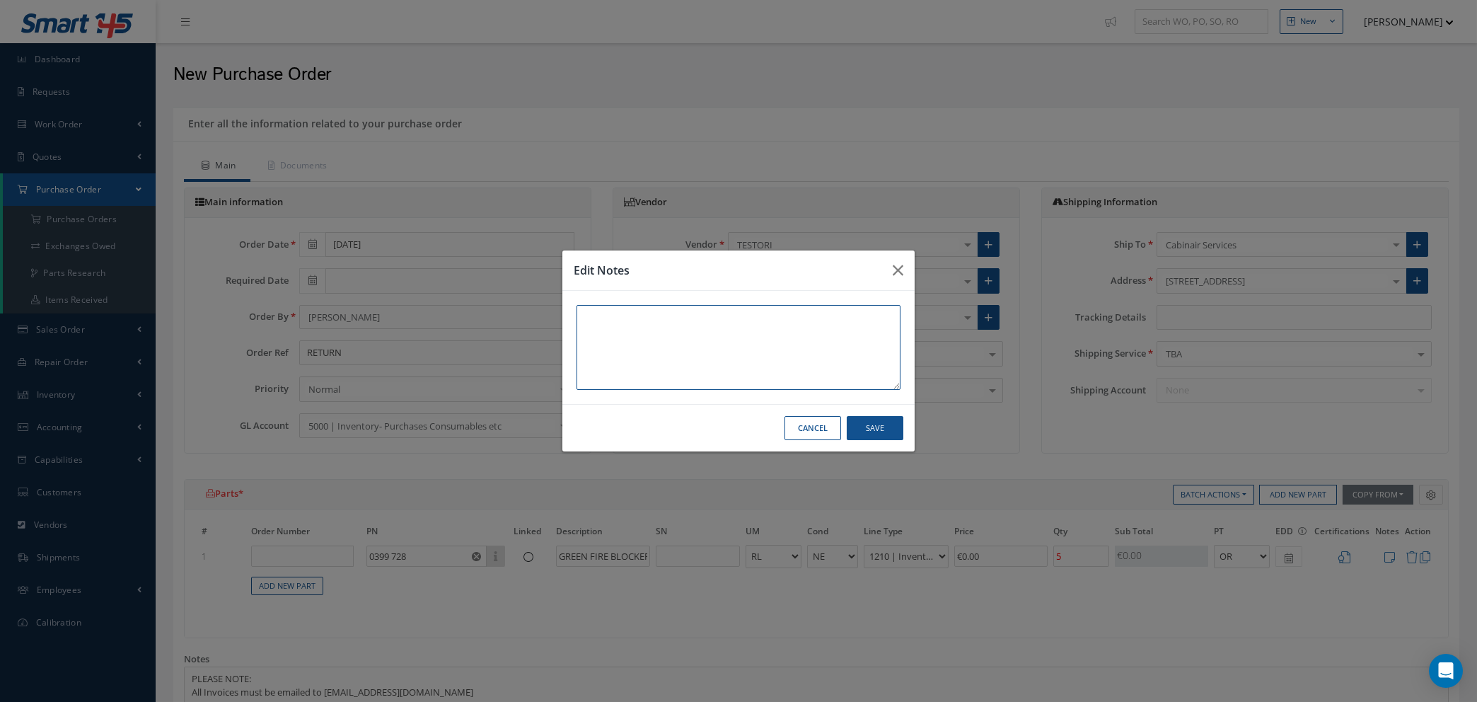
click at [587, 313] on textarea at bounding box center [739, 347] width 324 height 85
type textarea "p"
click at [715, 315] on textarea "PN: 0399 728 / H.155CM 250ML / ROLL" at bounding box center [739, 347] width 324 height 85
click at [723, 313] on textarea "PN: 0399 728 / H.155CM 250LM / ROLL" at bounding box center [739, 347] width 324 height 85
click at [755, 314] on textarea "PN: 0399 728 / H.155CM 250LM / 5 ROLL" at bounding box center [739, 347] width 324 height 85
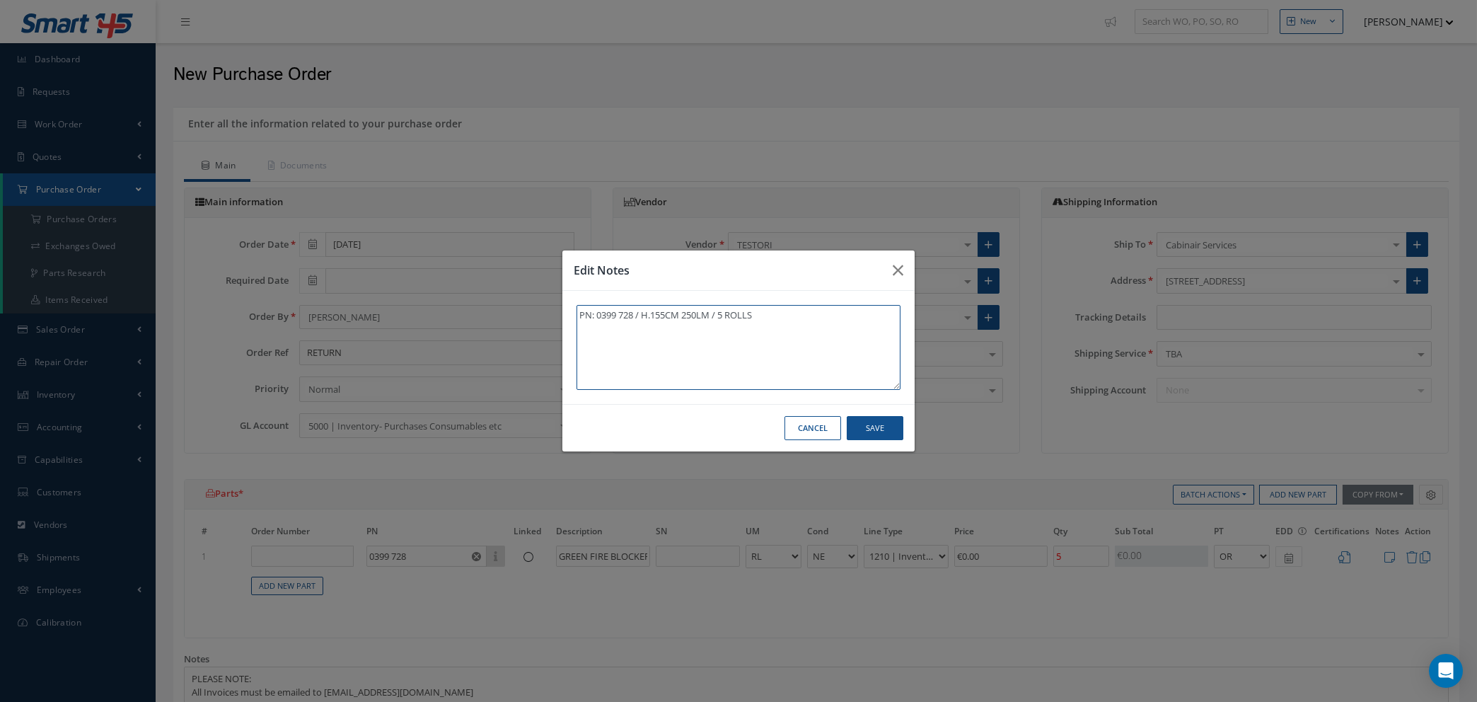
type textarea "PN: 0399 728 / H.155CM 250LM / 5 ROLLS"
click at [877, 432] on button "Save" at bounding box center [875, 428] width 57 height 25
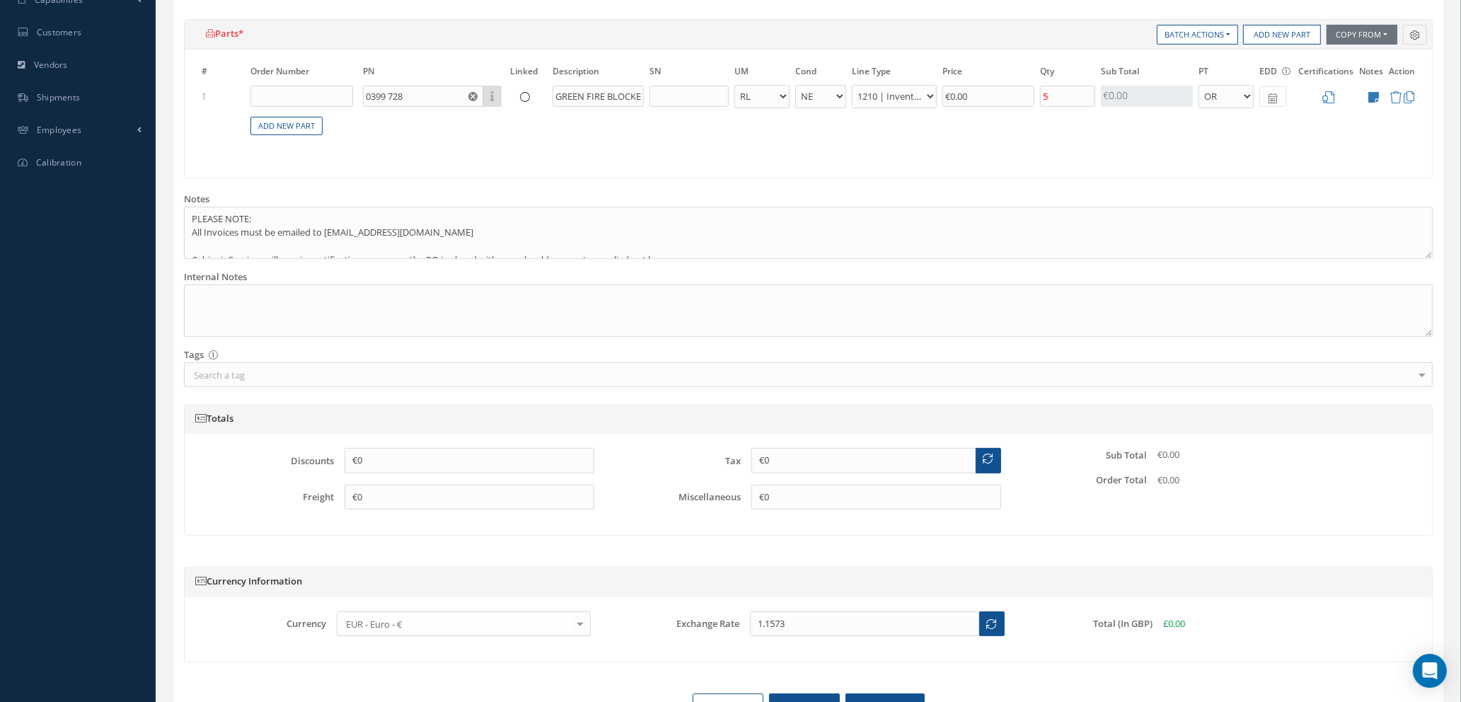
scroll to position [544, 0]
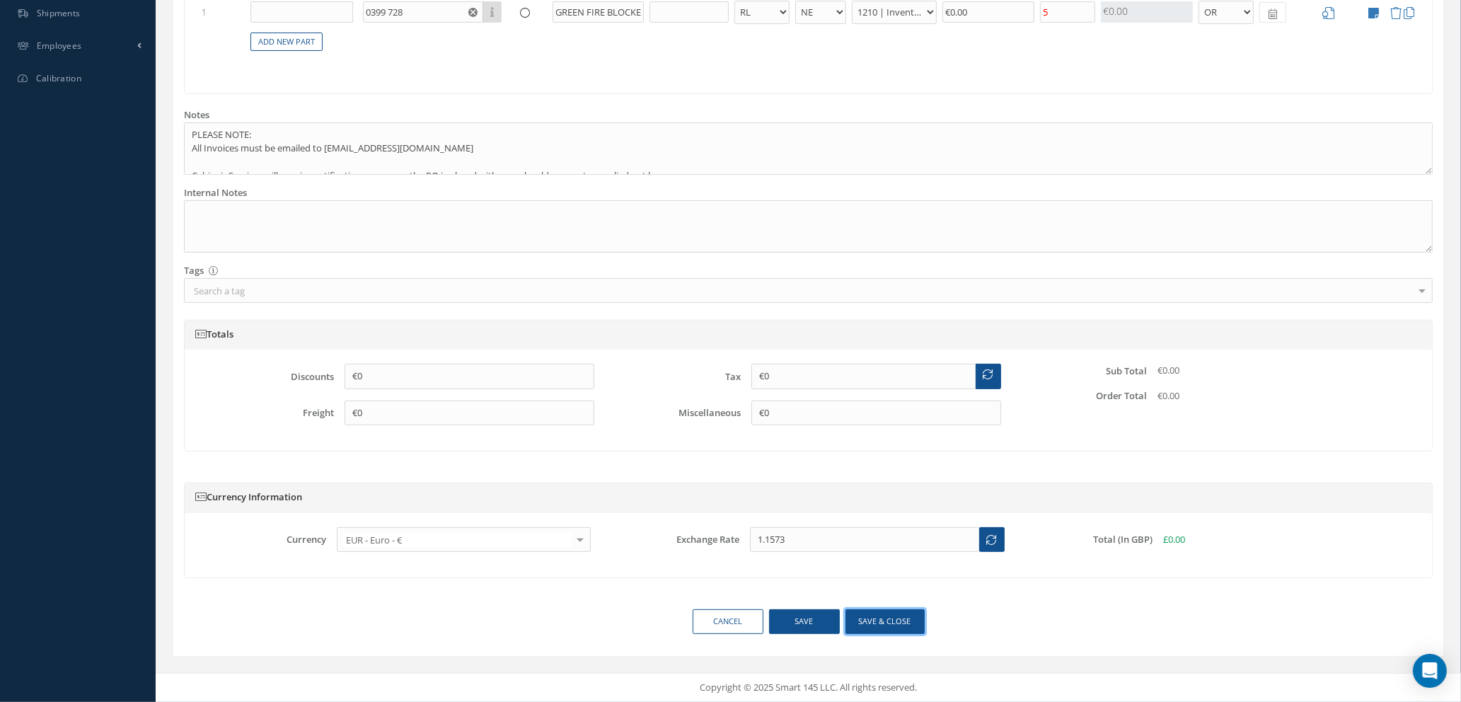
click at [867, 622] on button "Save & close" at bounding box center [884, 621] width 79 height 25
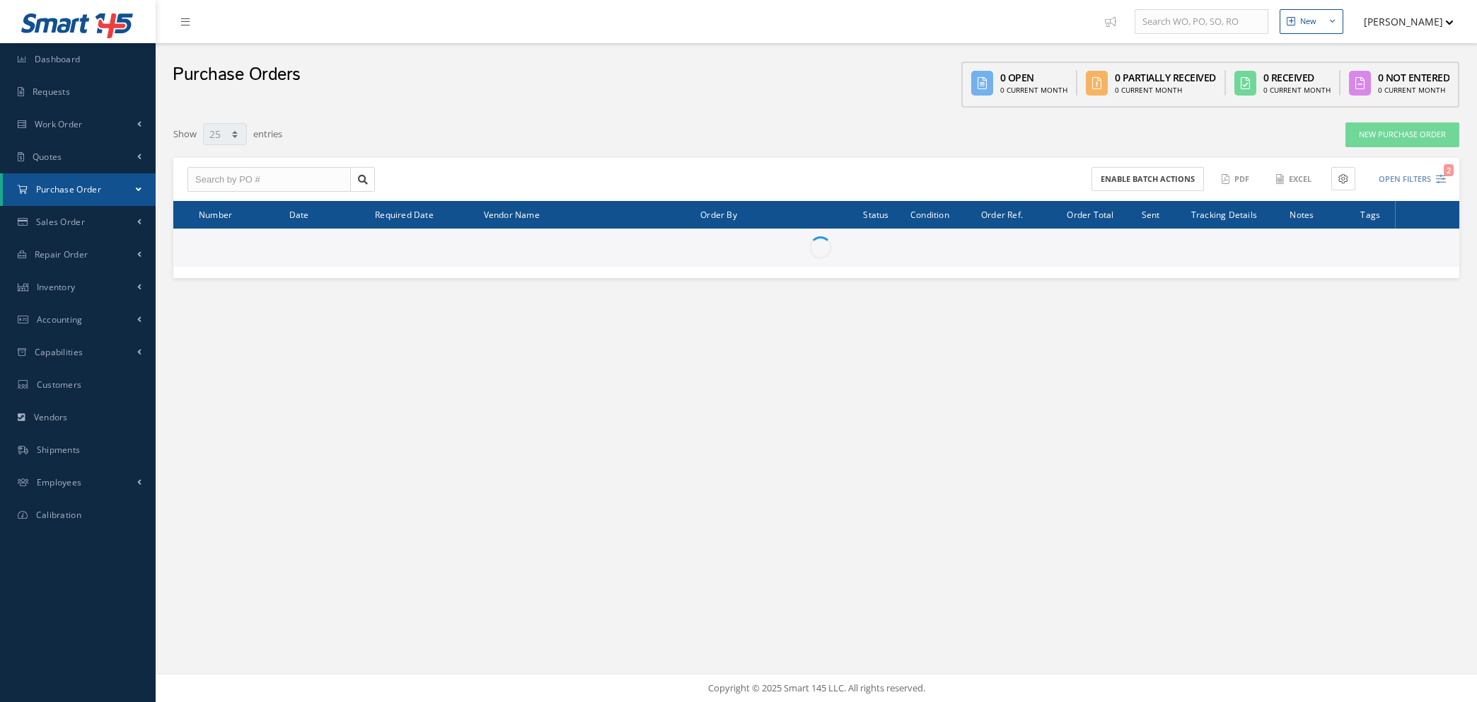
select select "25"
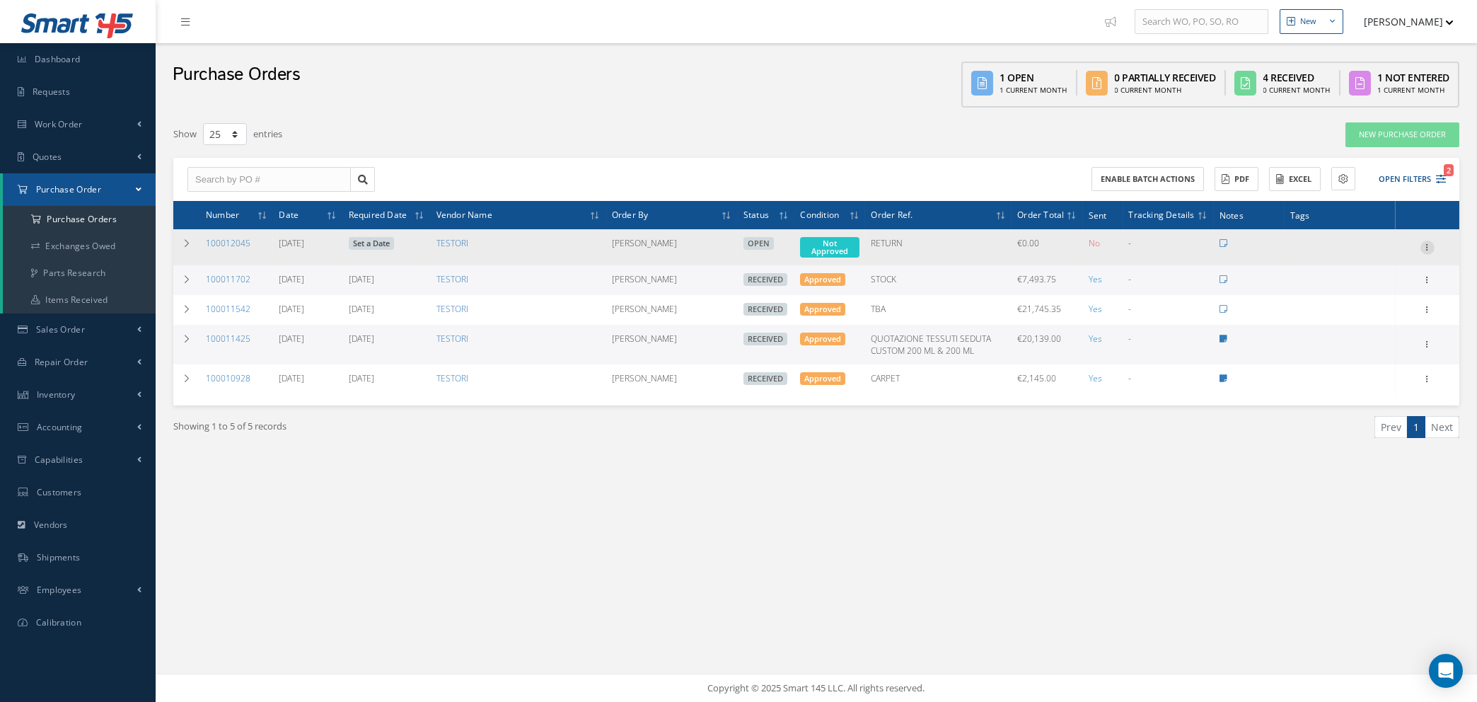
click at [1427, 245] on icon at bounding box center [1428, 246] width 14 height 11
click at [1383, 258] on link "Enter/Update" at bounding box center [1363, 257] width 112 height 18
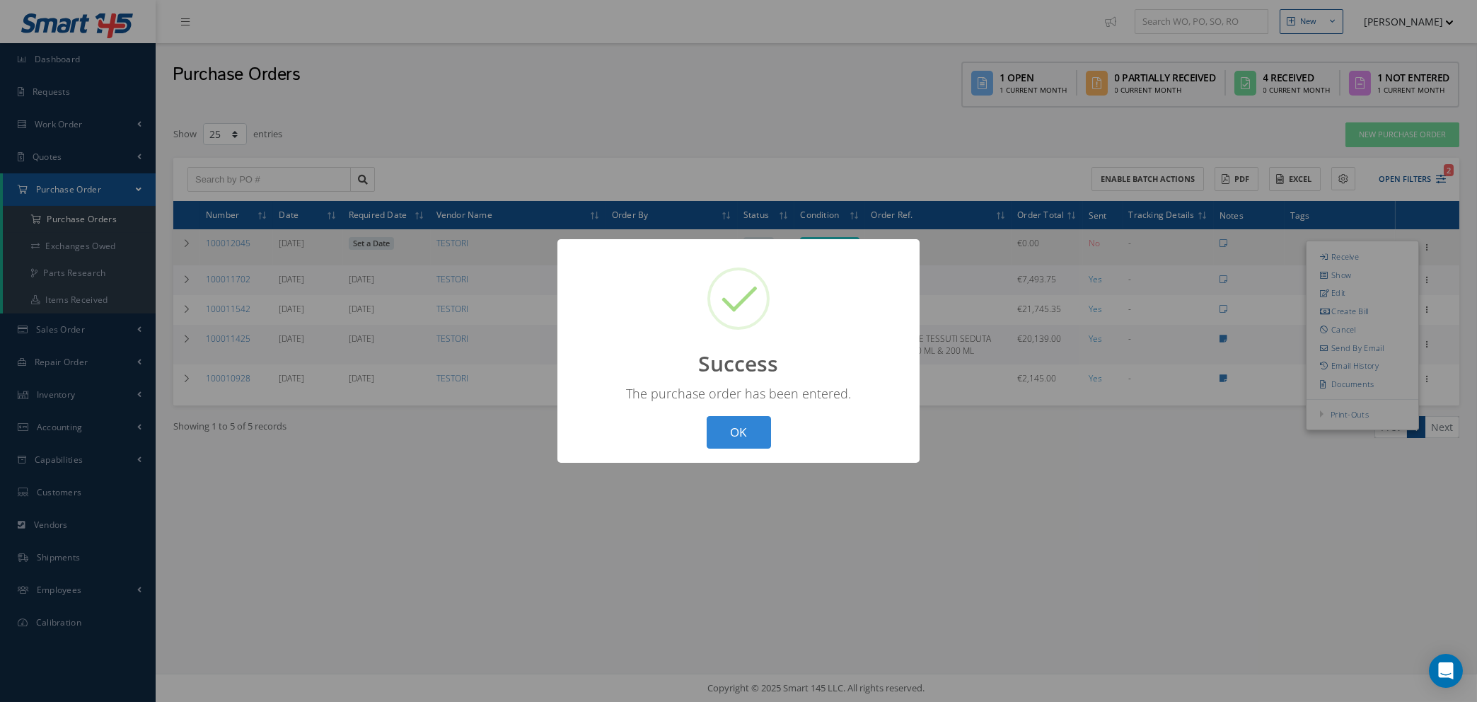
drag, startPoint x: 731, startPoint y: 429, endPoint x: 780, endPoint y: 417, distance: 51.0
click at [733, 429] on button "OK" at bounding box center [739, 432] width 64 height 33
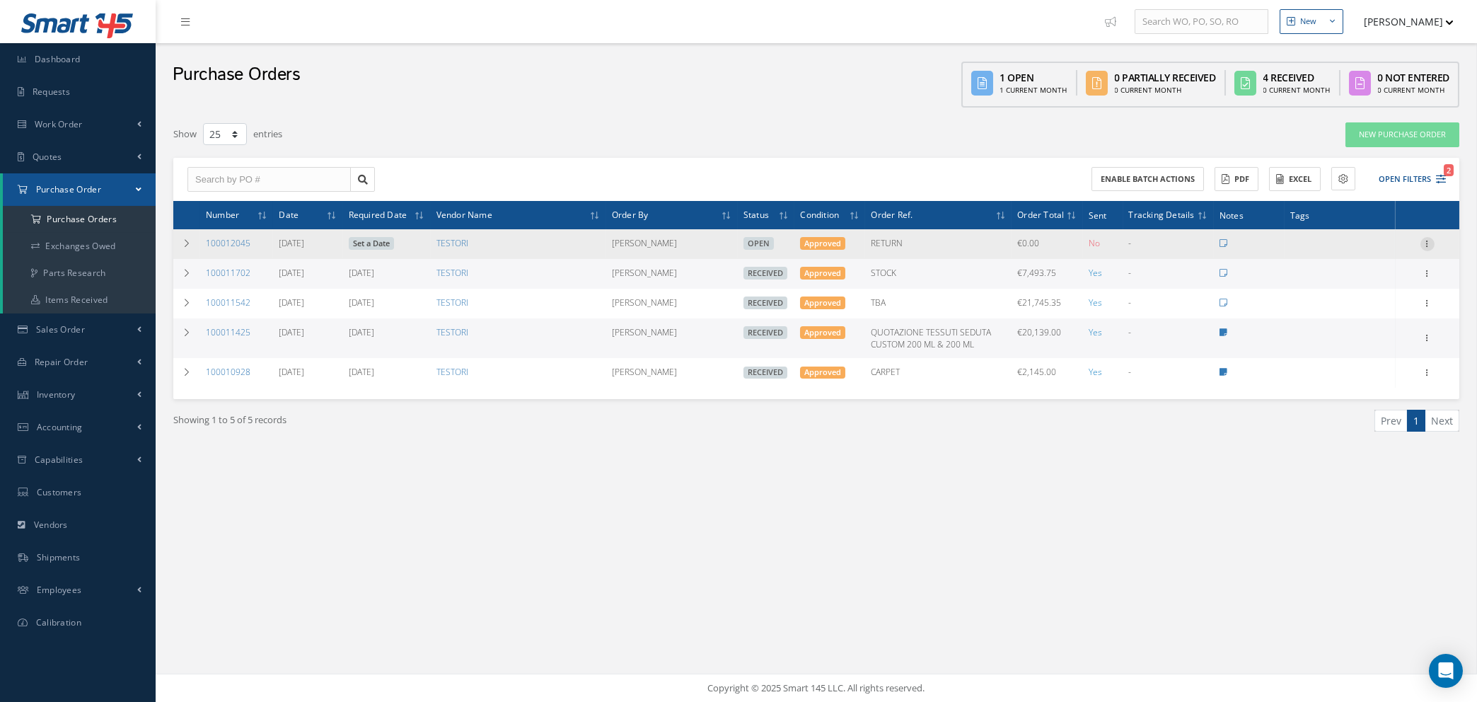
click at [1431, 240] on icon at bounding box center [1428, 242] width 14 height 11
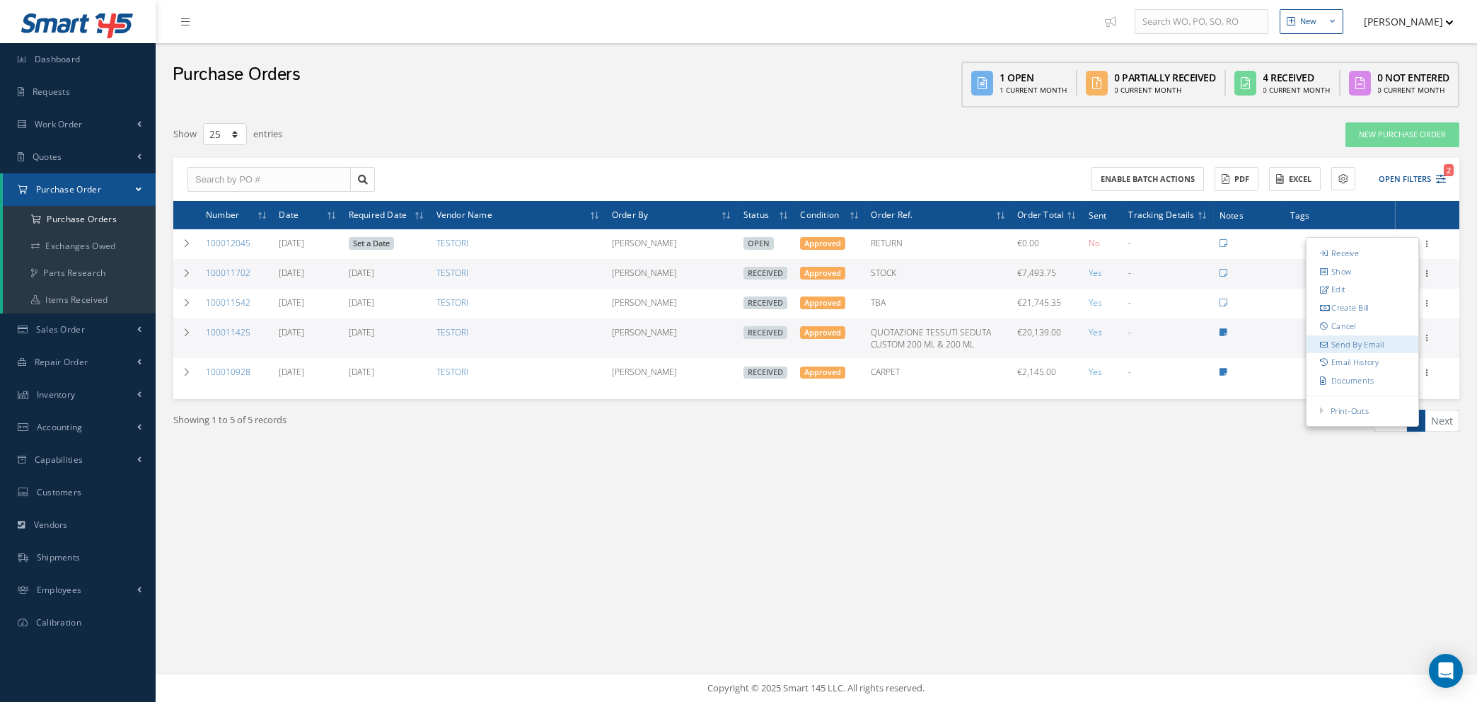
click at [1353, 342] on link "Send By Email" at bounding box center [1363, 344] width 112 height 18
type input "Reports from Purchase Order #100012045"
type textarea "Hiya, Please find Attached, our Purchase Order #100012045. If you have any ques…"
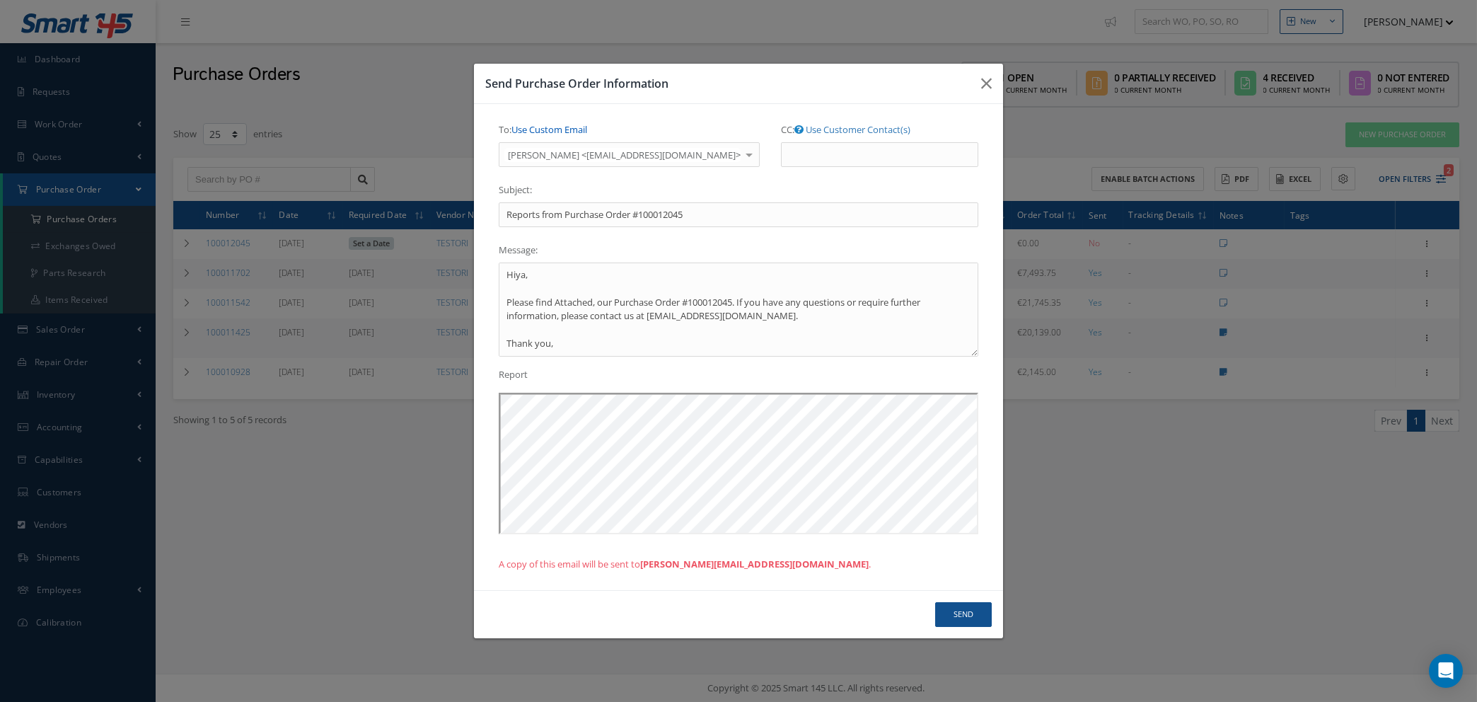
click at [572, 130] on link "Use Custom Email" at bounding box center [550, 129] width 76 height 13
click at [570, 154] on input "To: Use Customer Contact(s)" at bounding box center [613, 154] width 229 height 25
type input "NATASHA@CAB.AERO"
click at [959, 618] on button "Send" at bounding box center [963, 614] width 57 height 25
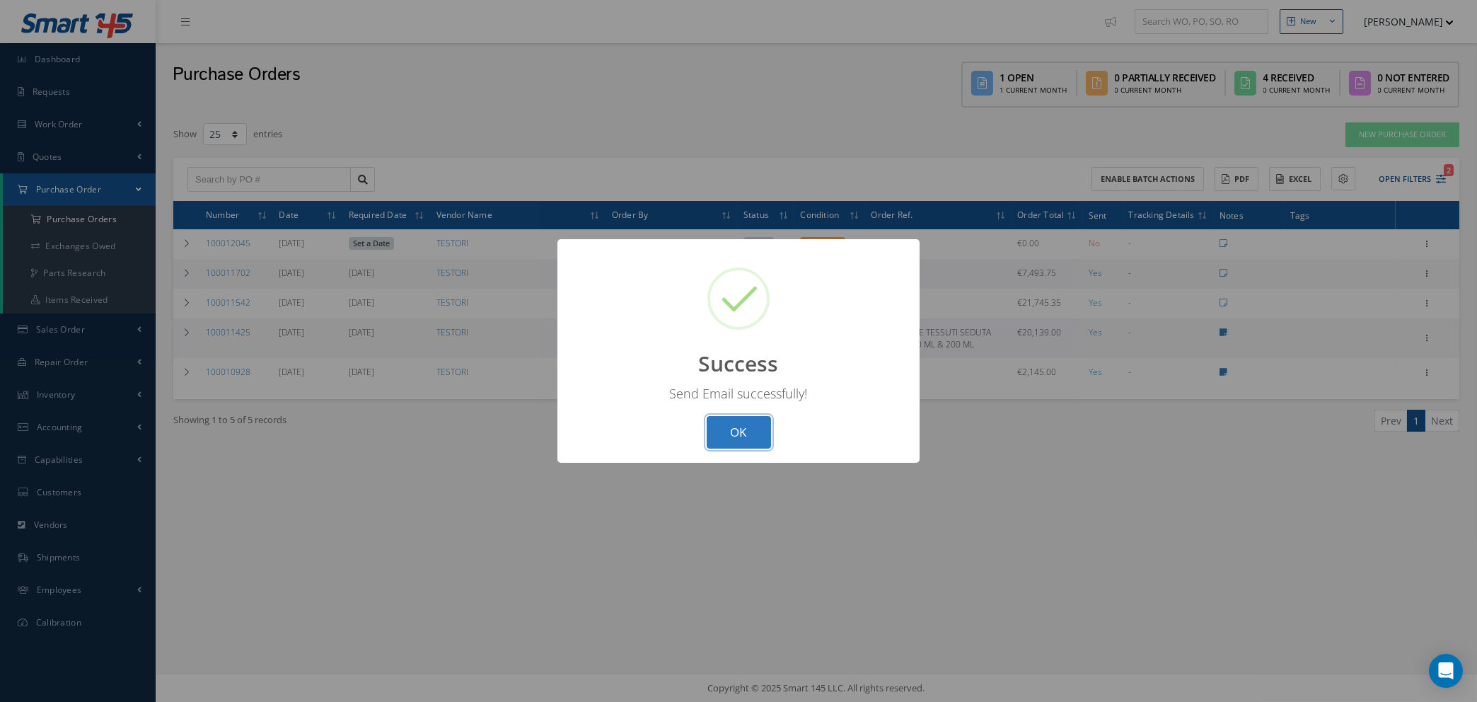
click at [748, 433] on button "OK" at bounding box center [739, 432] width 64 height 33
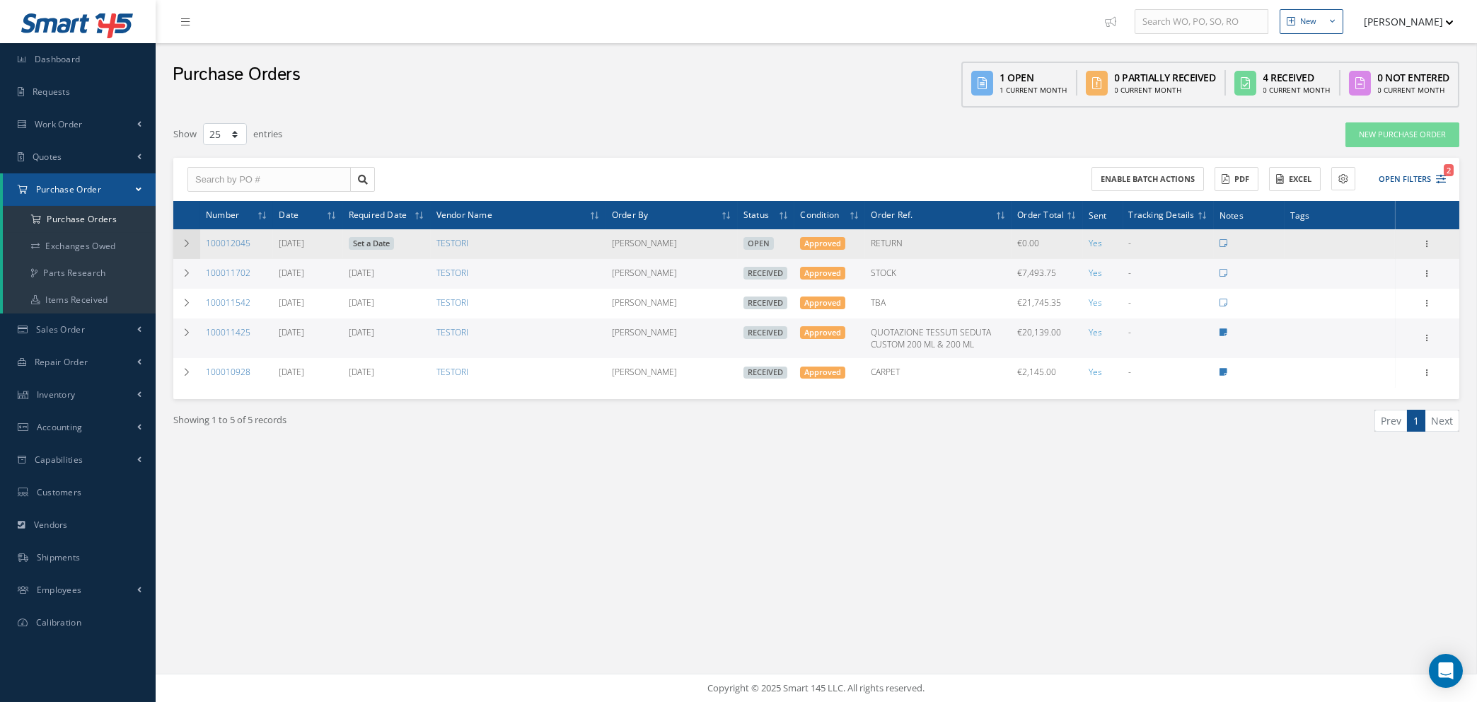
click at [184, 234] on td at bounding box center [186, 244] width 27 height 30
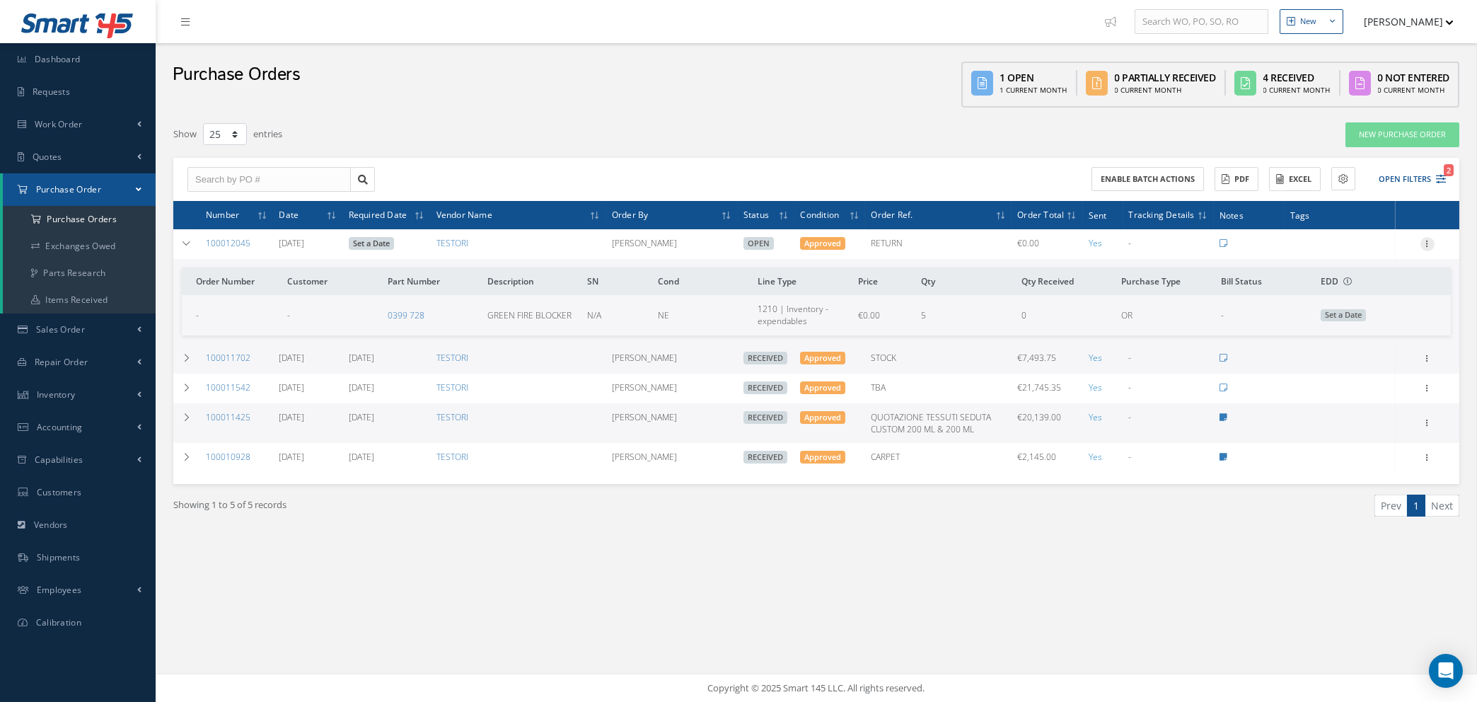
click at [1425, 238] on icon at bounding box center [1428, 242] width 14 height 11
click at [1339, 287] on link "Edit" at bounding box center [1363, 290] width 112 height 18
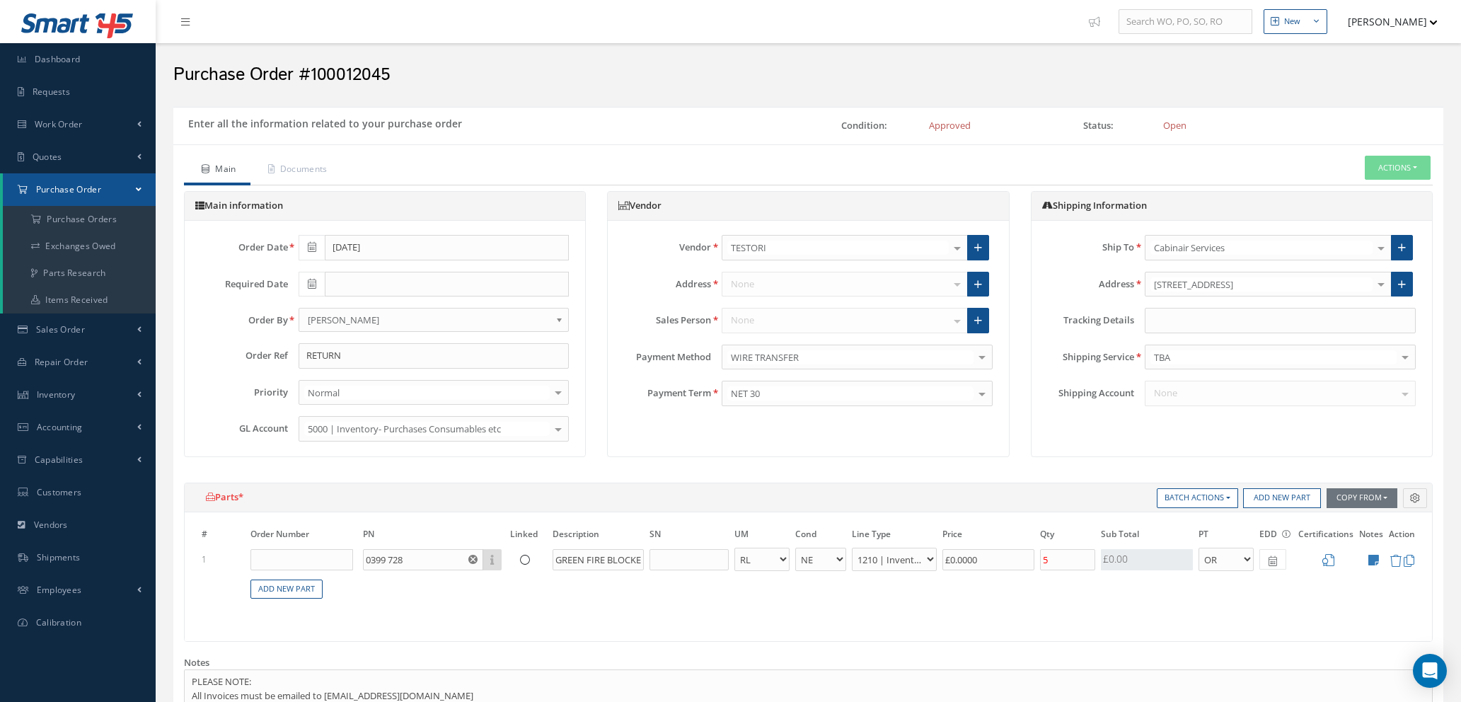
select select "12"
select select "5"
select select "7"
select select "1"
type input "€0"
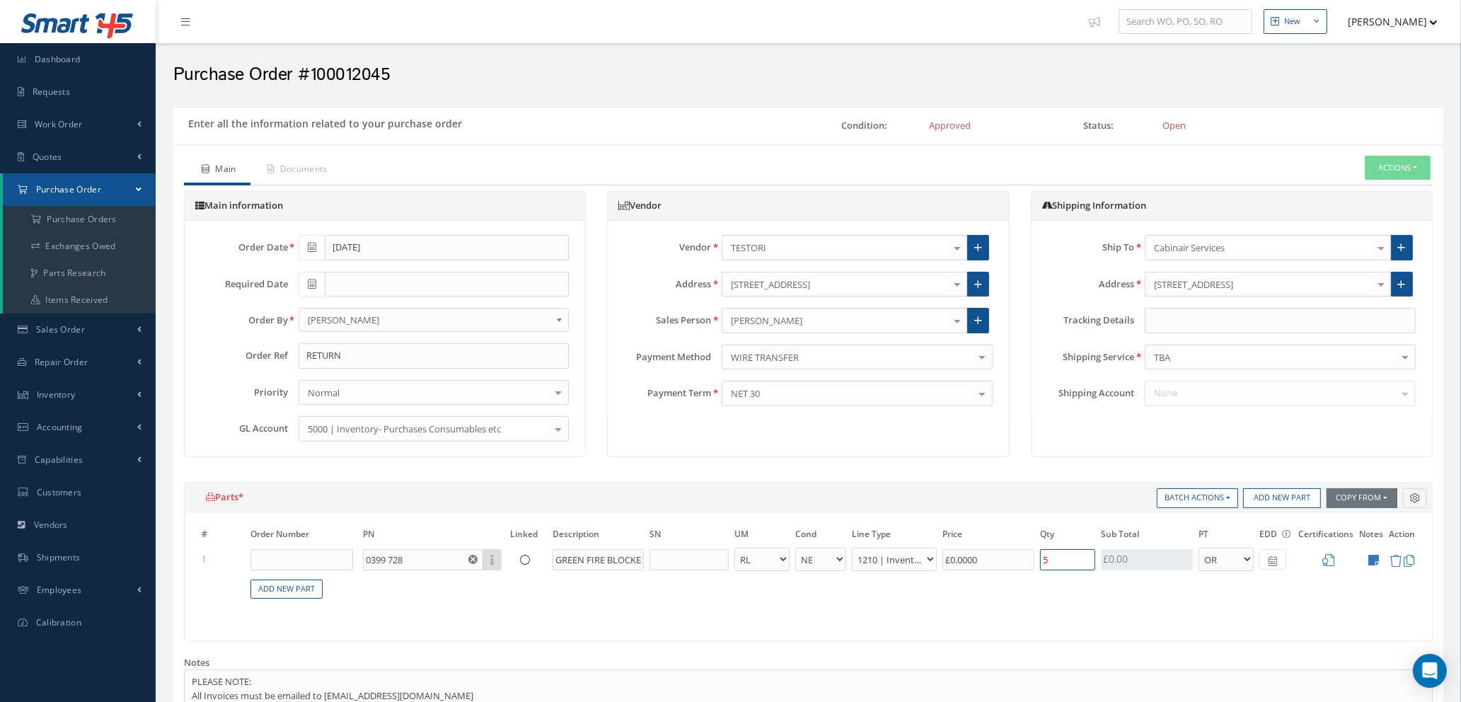
type input "€0"
drag, startPoint x: 1074, startPoint y: 560, endPoint x: 1022, endPoint y: 562, distance: 52.4
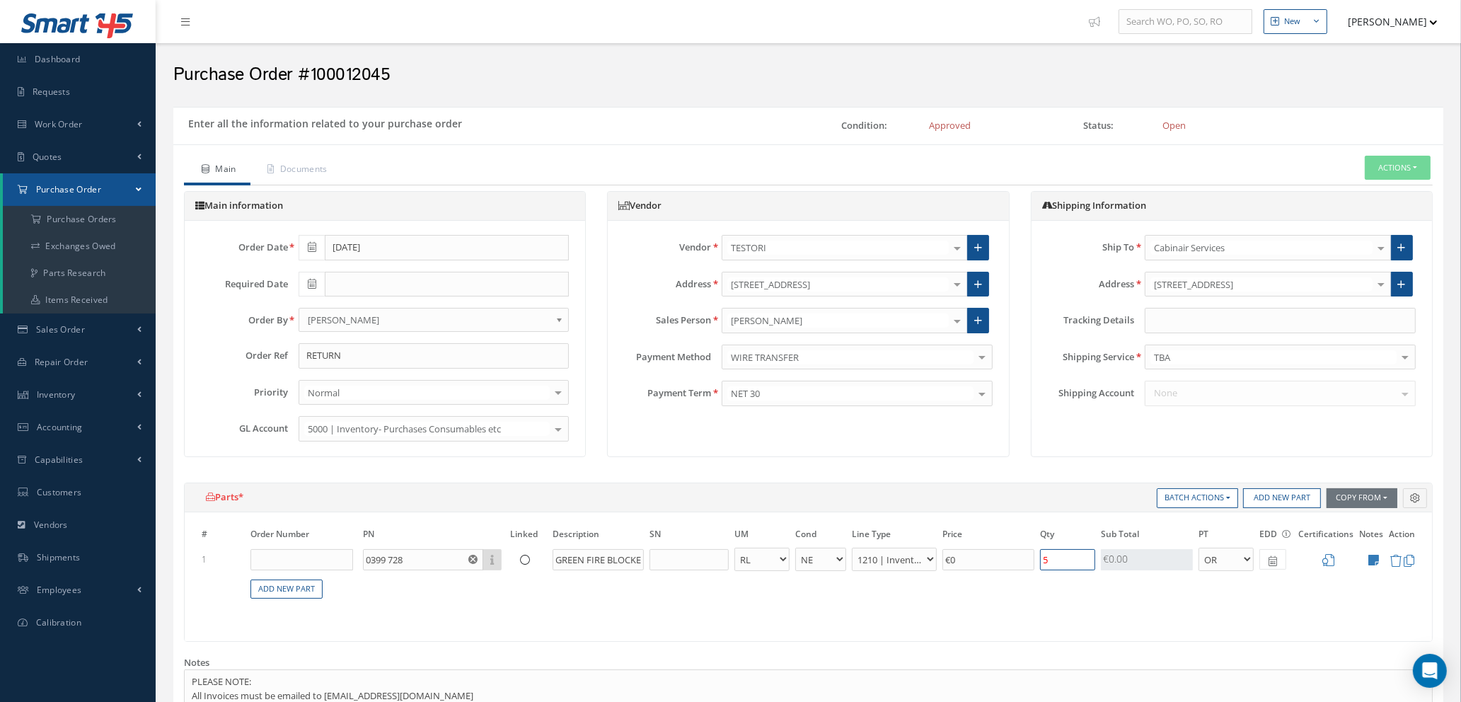
click at [1022, 563] on tr "1 0399 728 Part Number Description GREEN FIRE BLOCKER - BAG BX CA RL EA FT HR I…" at bounding box center [808, 559] width 1219 height 26
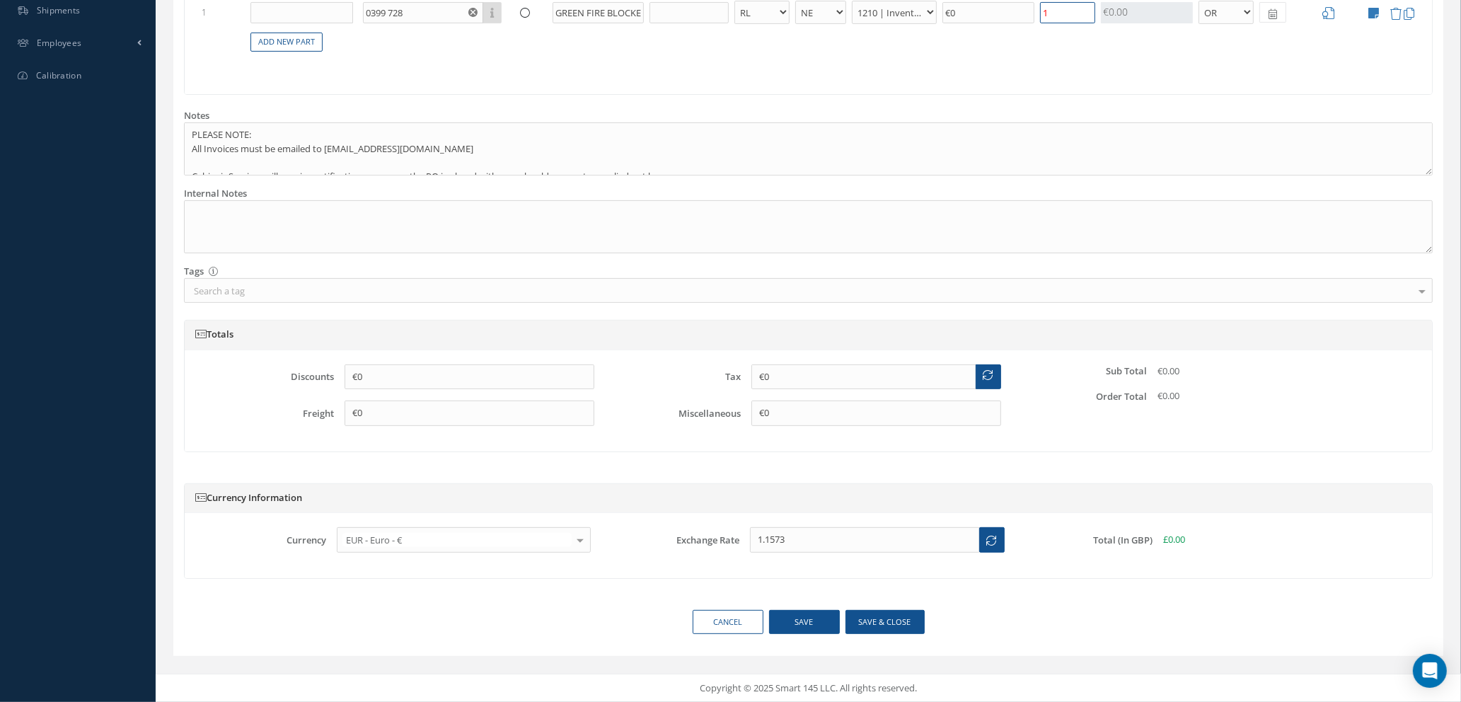
type input "1"
click at [881, 623] on button "Save & close" at bounding box center [884, 622] width 79 height 25
type input "[DATE]"
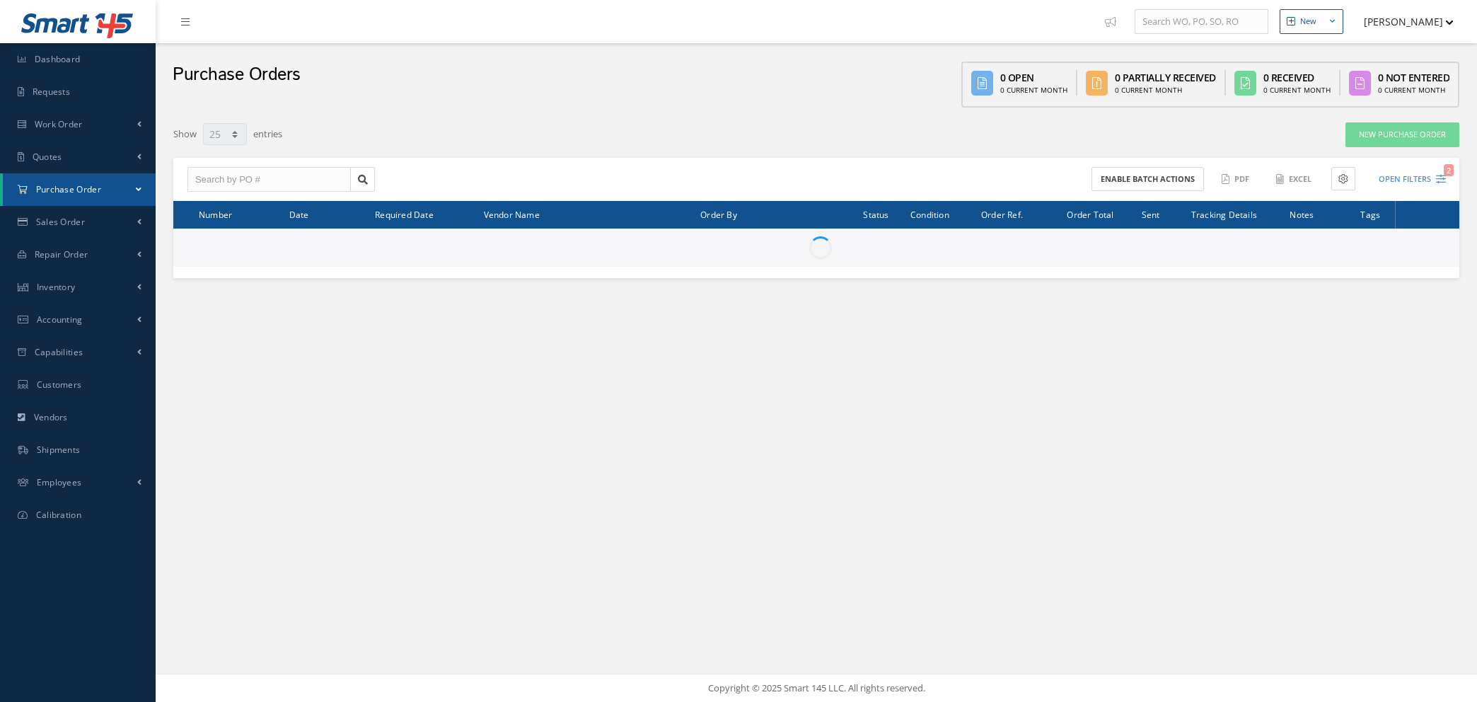
select select "25"
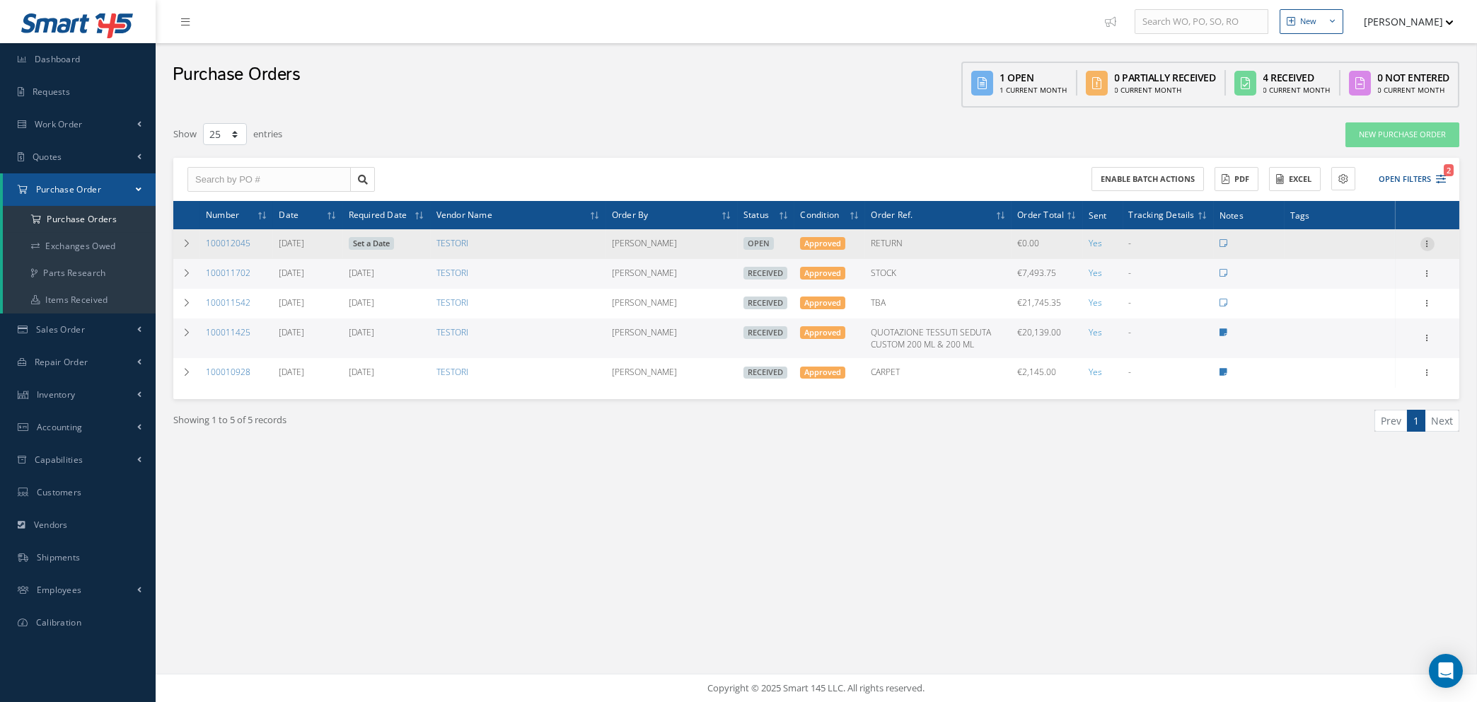
click at [1426, 241] on icon at bounding box center [1428, 242] width 14 height 11
click at [1348, 284] on link "Edit" at bounding box center [1363, 290] width 112 height 18
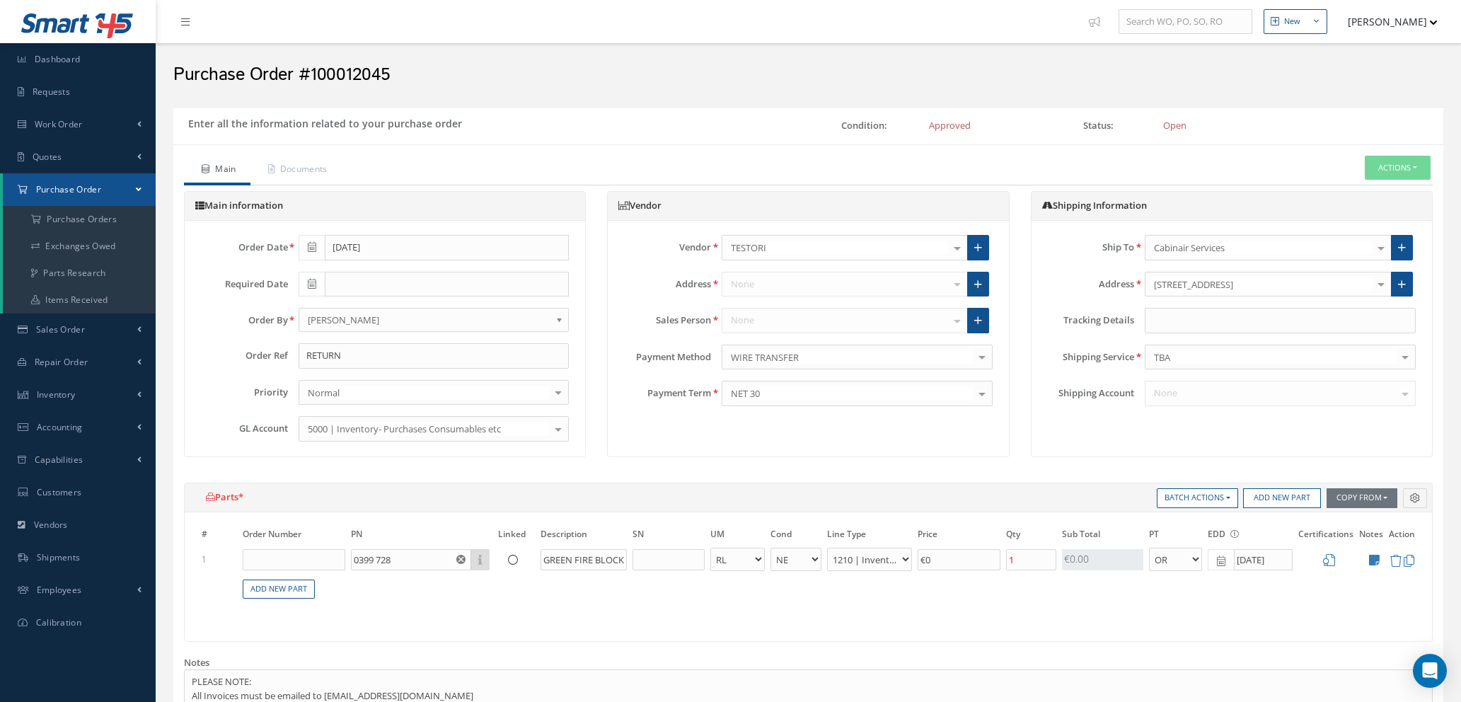
select select "12"
select select "5"
select select "7"
select select "1"
click at [1372, 556] on icon at bounding box center [1374, 560] width 11 height 12
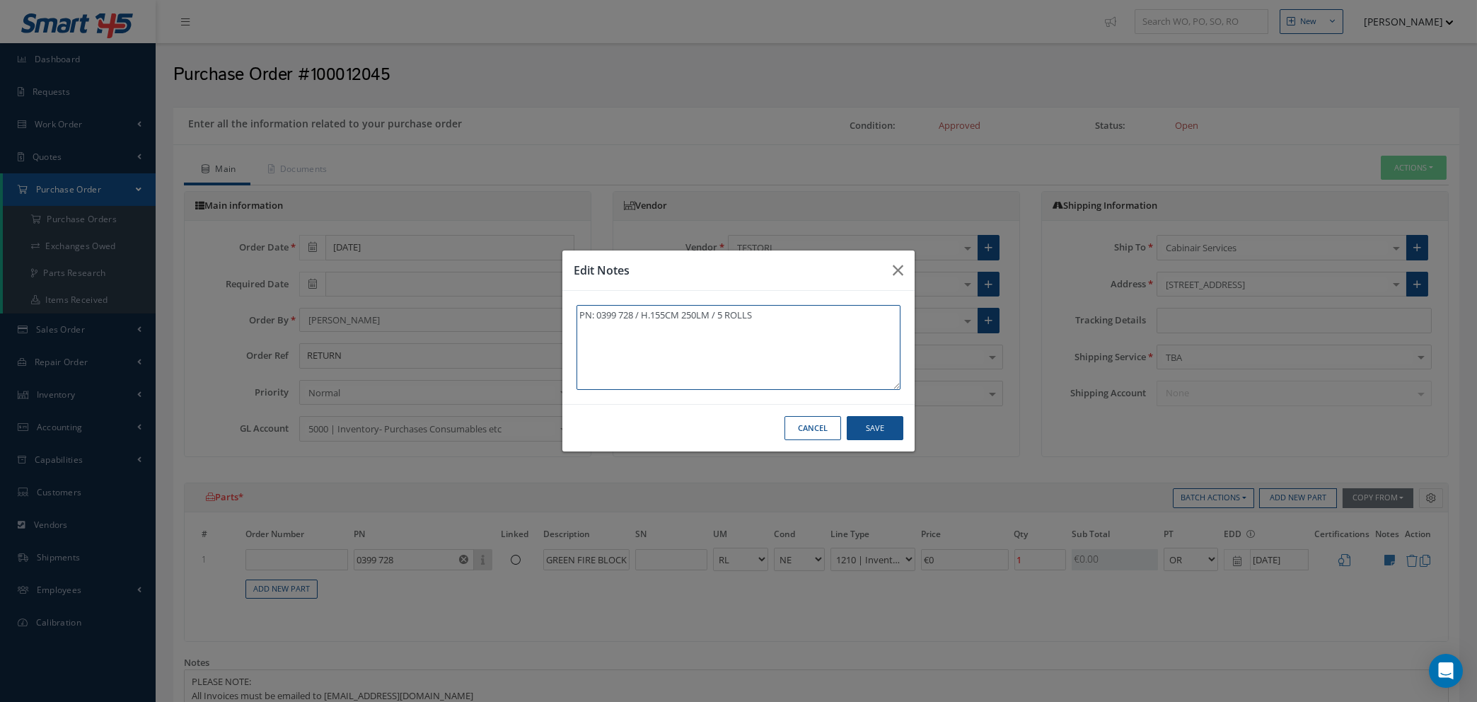
click at [772, 317] on textarea "PN: 0399 728 / H.155CM 250LM / 5 ROLLS" at bounding box center [739, 347] width 324 height 85
type textarea "PN: 0399 728 / H.155CM 250LM"
click at [845, 427] on div "Cancel Save" at bounding box center [738, 428] width 352 height 48
click at [861, 429] on button "Save" at bounding box center [875, 428] width 57 height 25
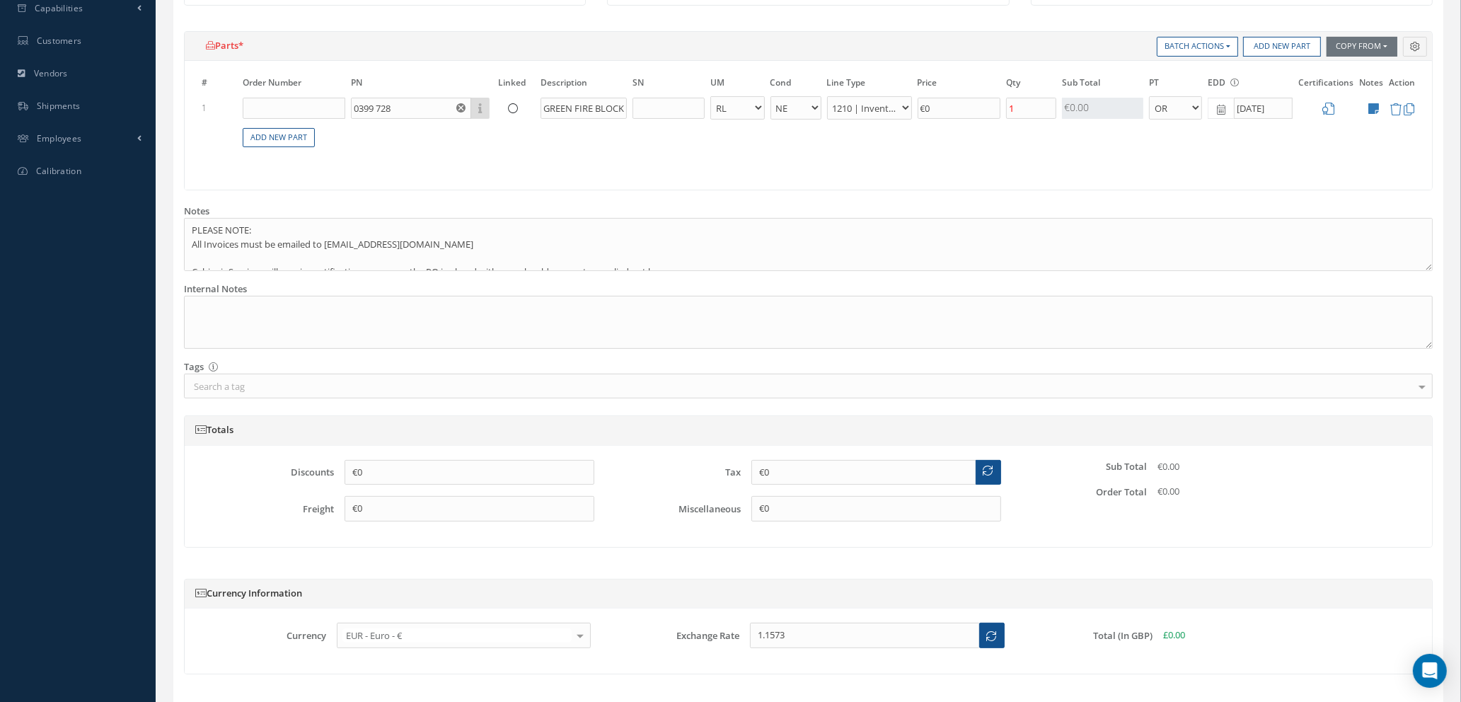
scroll to position [547, 0]
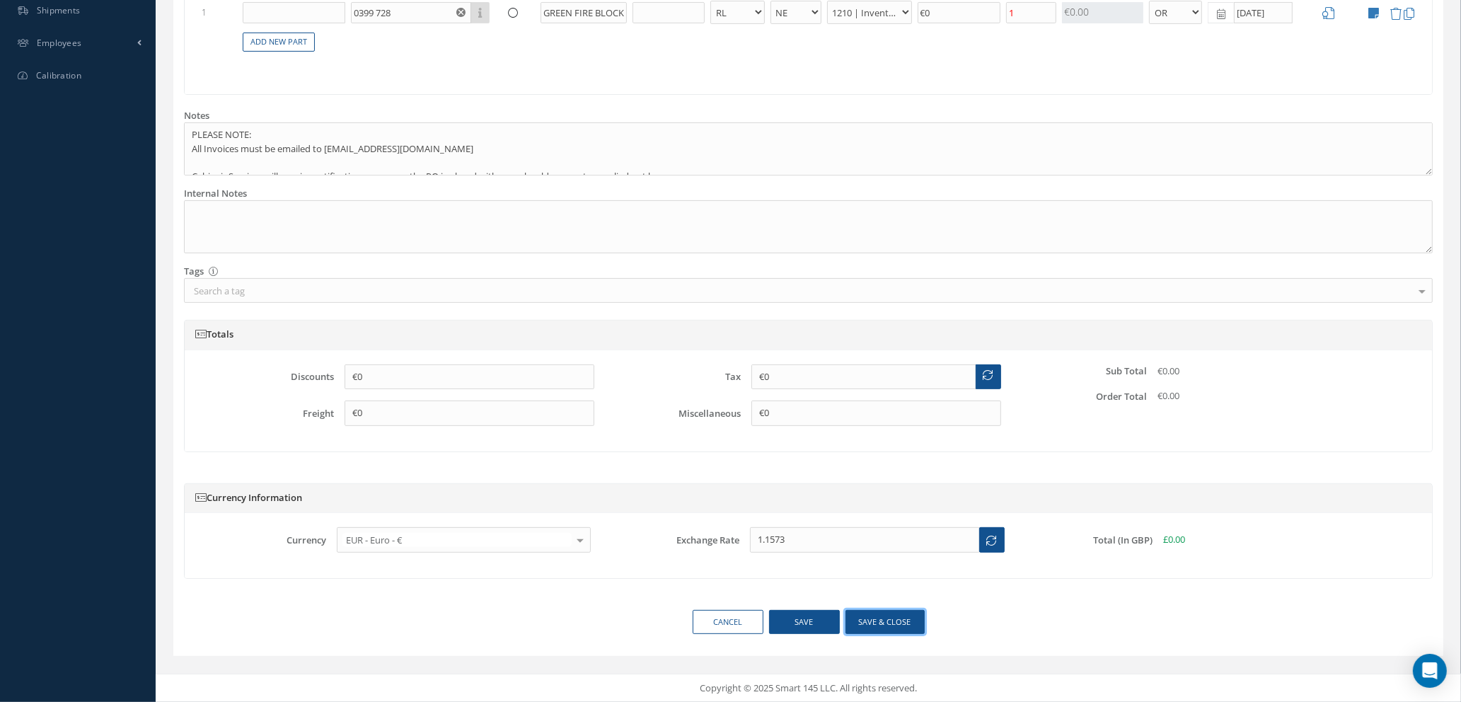
click at [879, 613] on button "Save & close" at bounding box center [884, 622] width 79 height 25
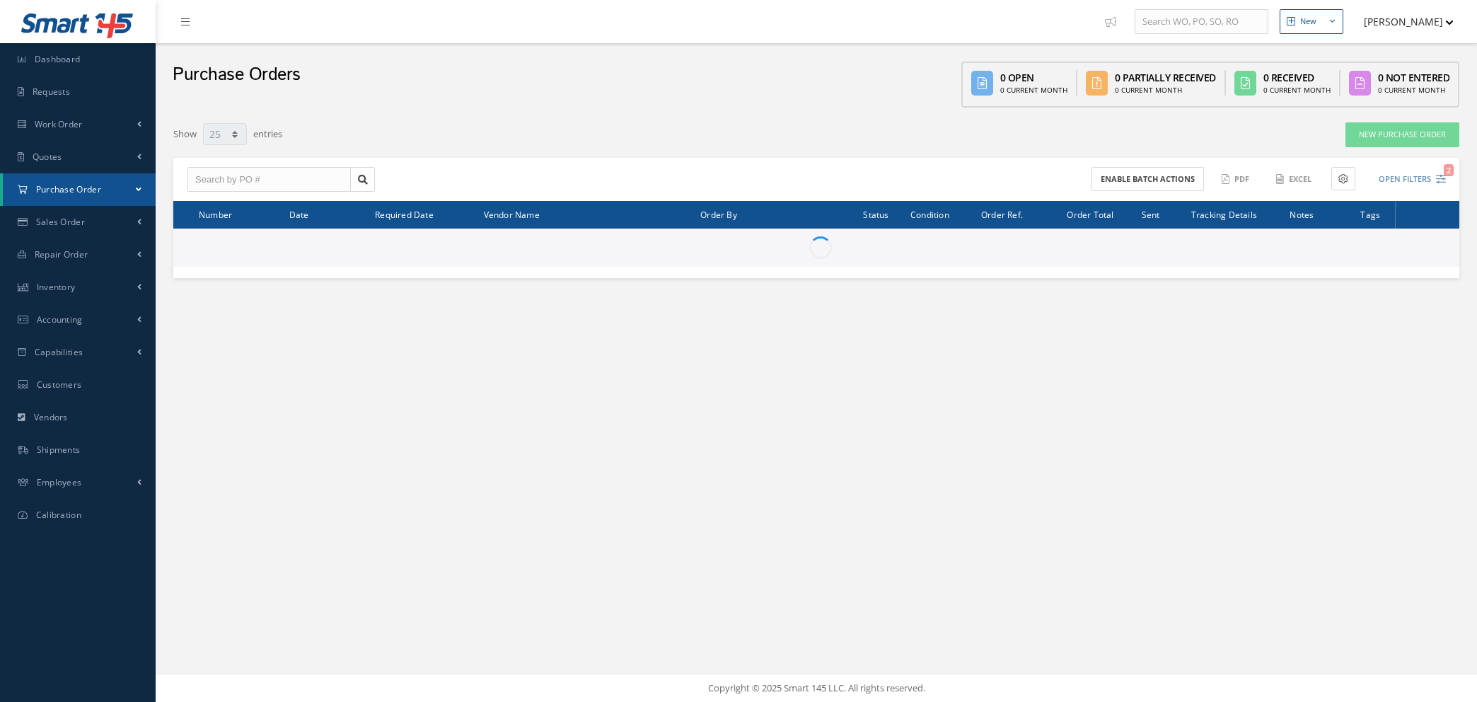
select select "25"
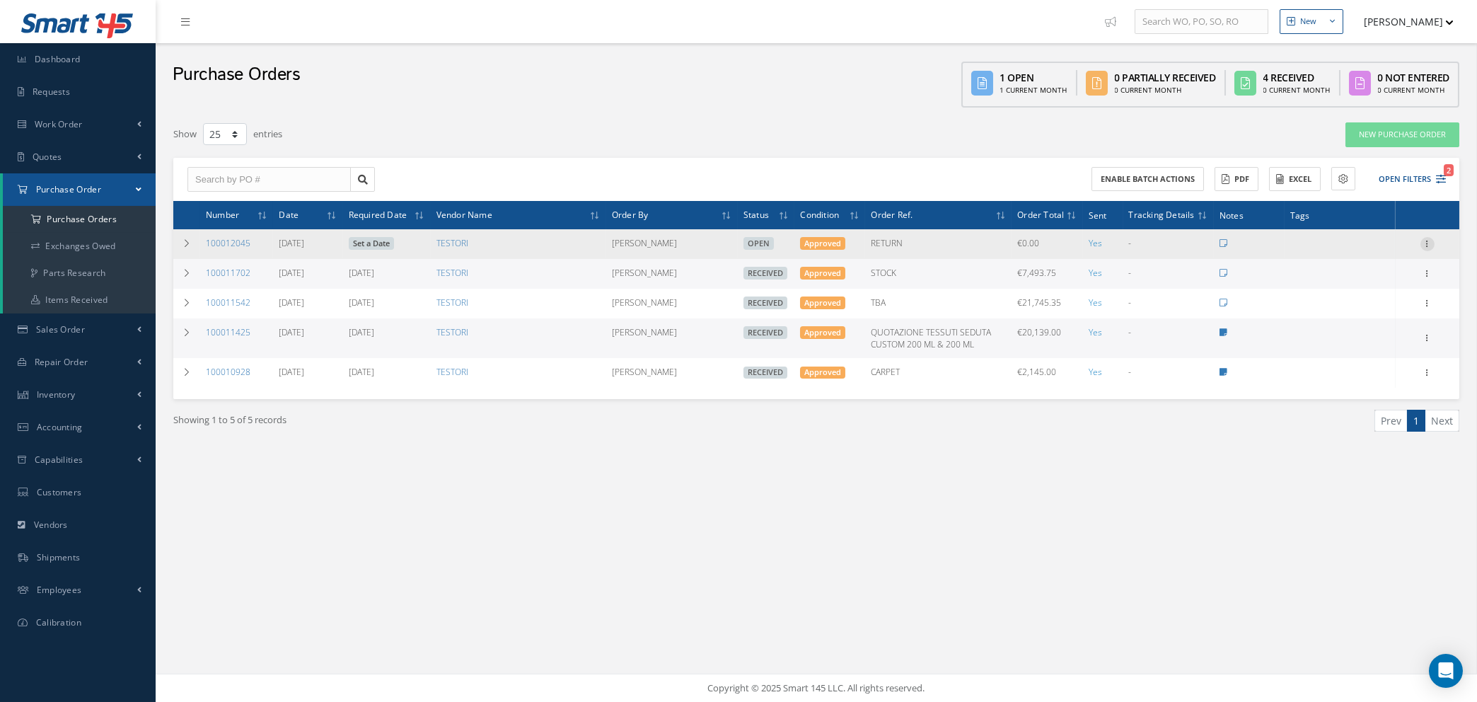
click at [1428, 241] on icon at bounding box center [1428, 242] width 14 height 11
click at [1351, 347] on link "Send By Email" at bounding box center [1363, 344] width 112 height 18
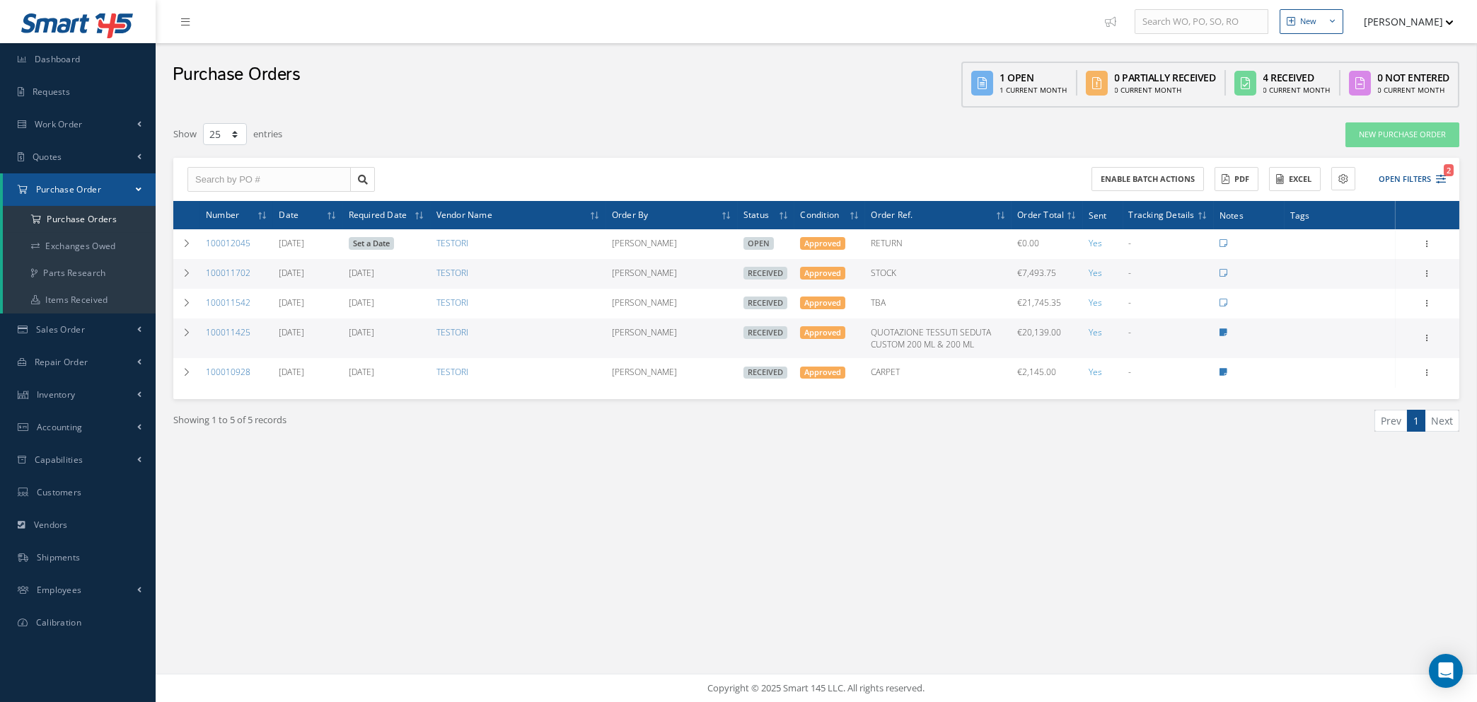
type input "Reports from Purchase Order #100012045"
type textarea "Hiya, Please find Attached, our Purchase Order #100012045. If you have any ques…"
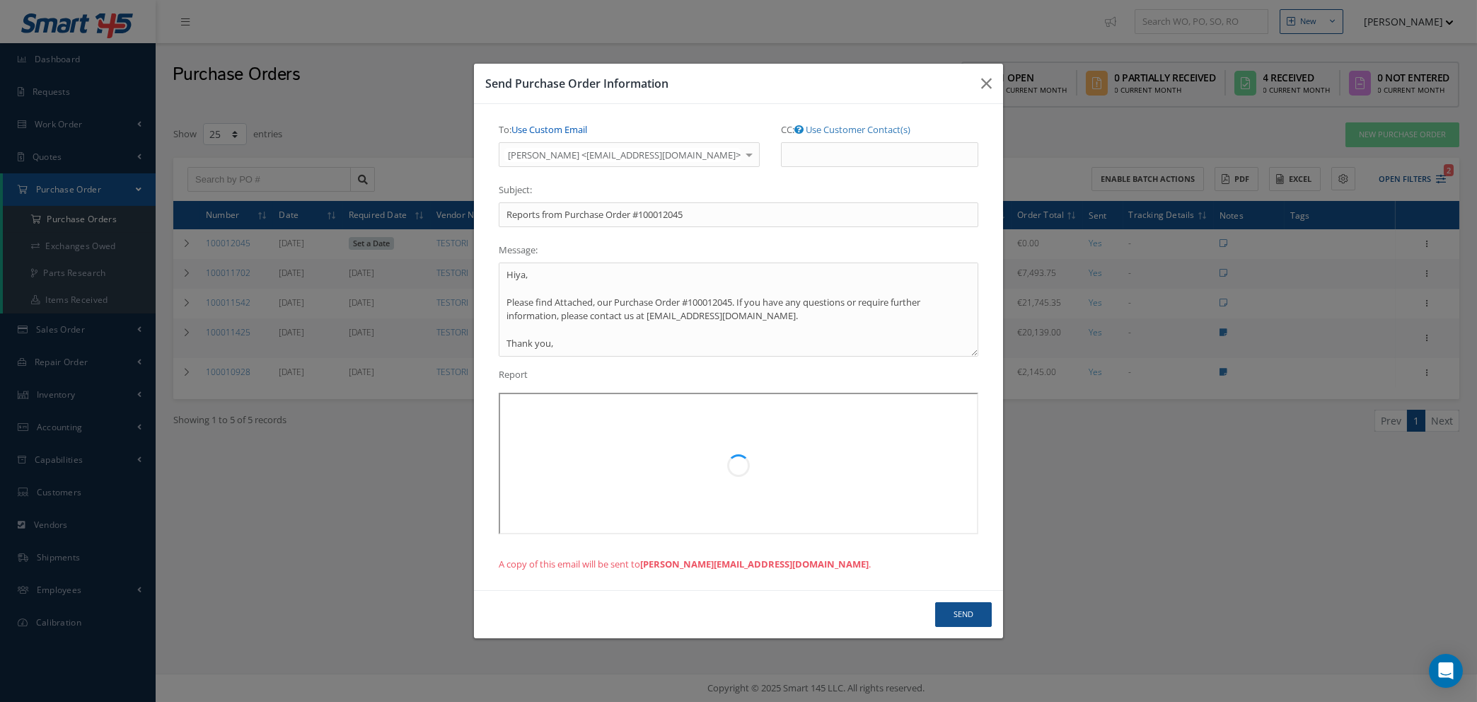
drag, startPoint x: 536, startPoint y: 122, endPoint x: 538, endPoint y: 130, distance: 8.8
click at [173, 468] on span "Send Purchase Order Information To: Use Custom Email ALESSIA BERTANI <sales@tes…" at bounding box center [173, 468] width 0 height 0
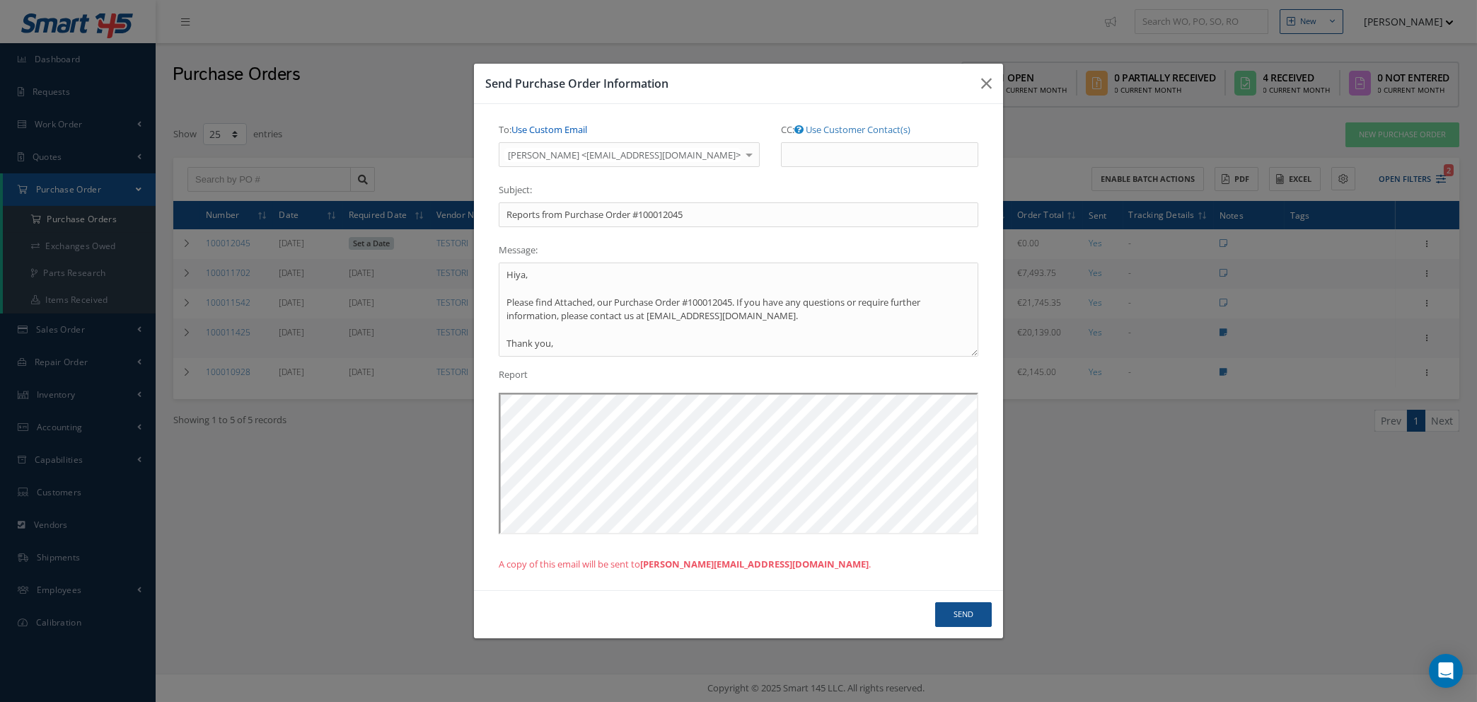
click at [537, 131] on link "Use Custom Email" at bounding box center [550, 129] width 76 height 13
click at [548, 154] on input "To: Use Customer Contact(s)" at bounding box center [613, 154] width 229 height 25
type input "NATASHA@CAB.AERO"
click at [965, 622] on button "Send" at bounding box center [963, 614] width 57 height 25
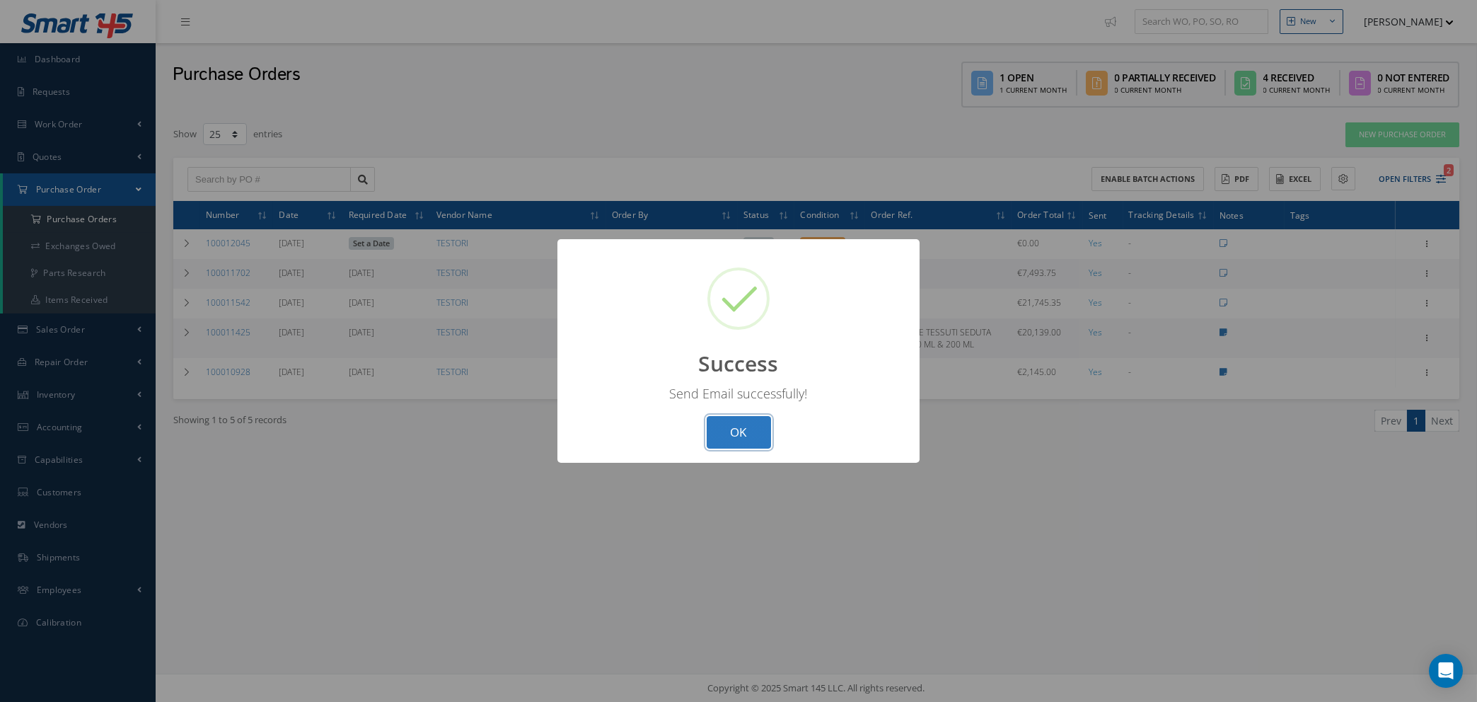
click at [719, 438] on button "OK" at bounding box center [739, 432] width 64 height 33
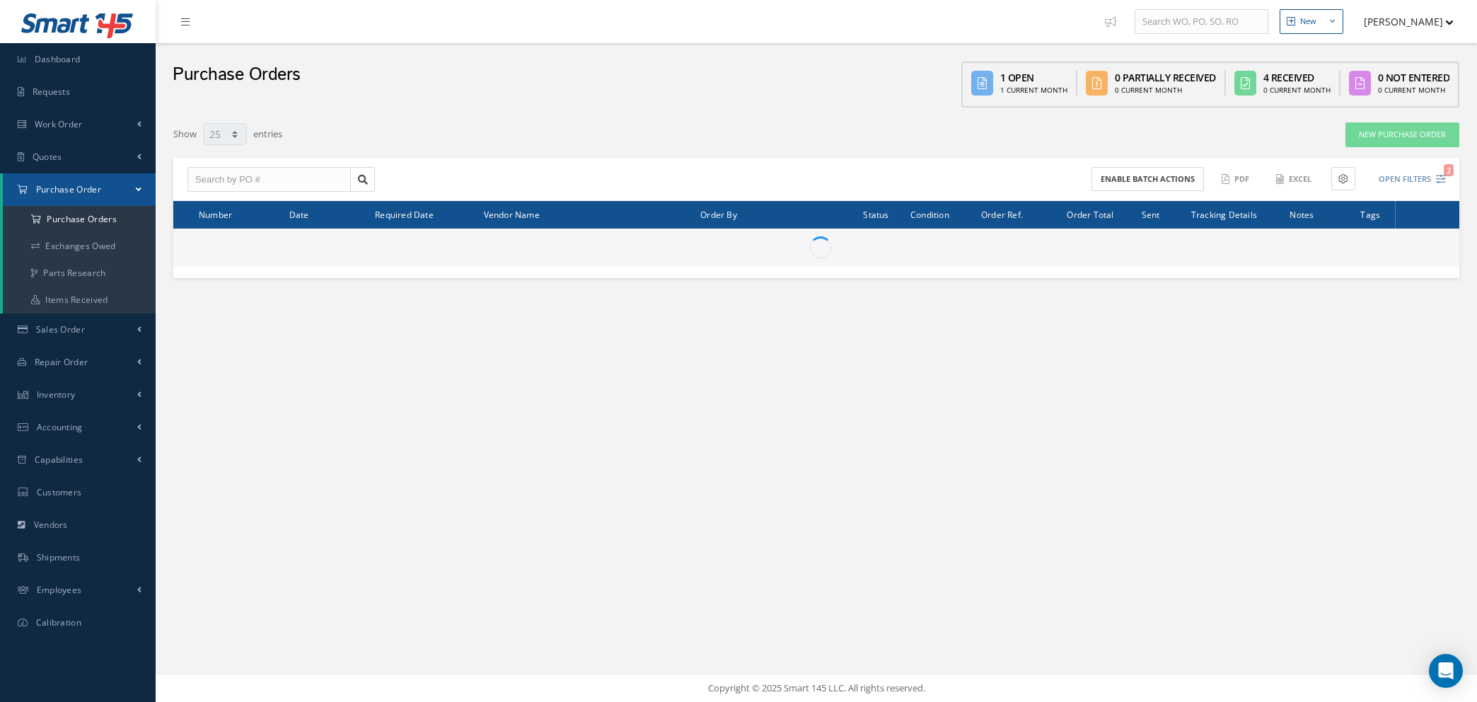
select select "25"
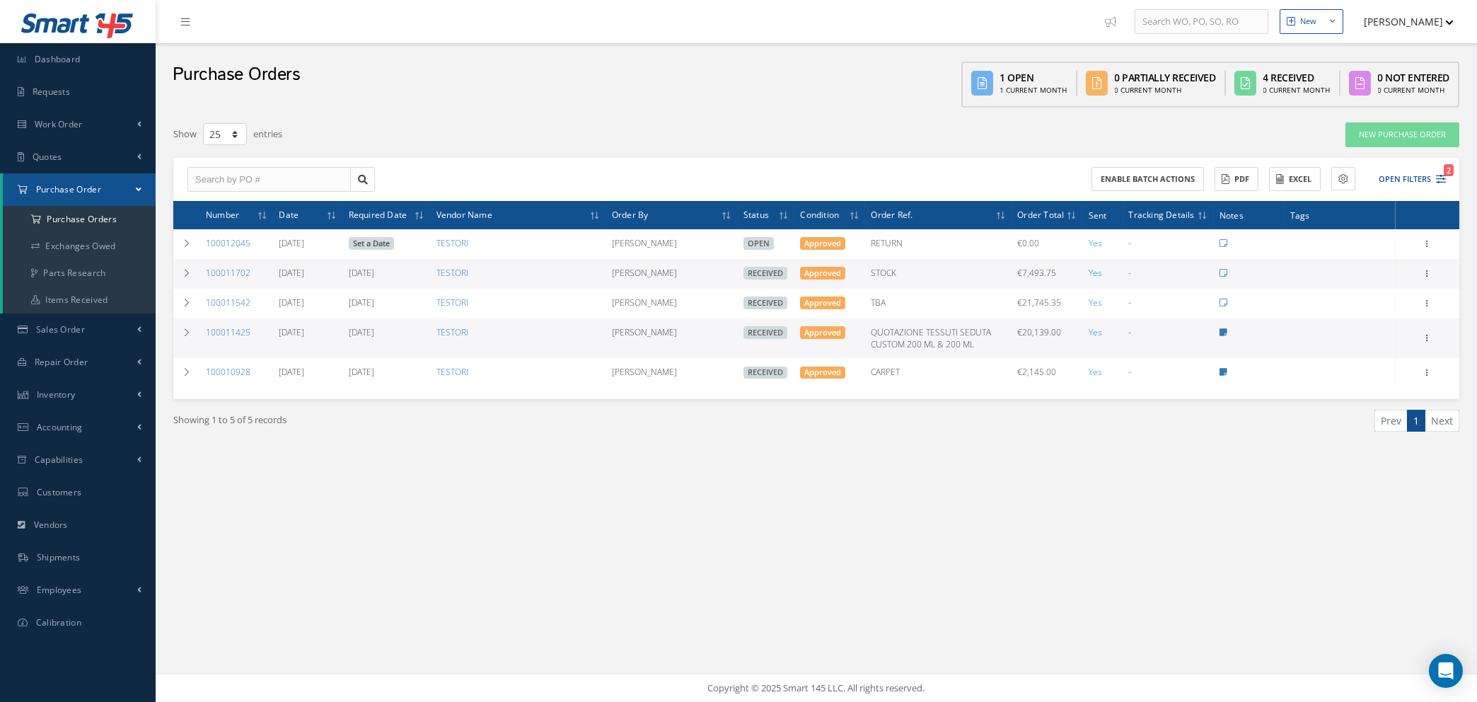
click at [1406, 20] on button "[PERSON_NAME]" at bounding box center [1402, 22] width 103 height 28
click at [1394, 46] on link "Administration" at bounding box center [1397, 47] width 113 height 24
